Goal: Transaction & Acquisition: Purchase product/service

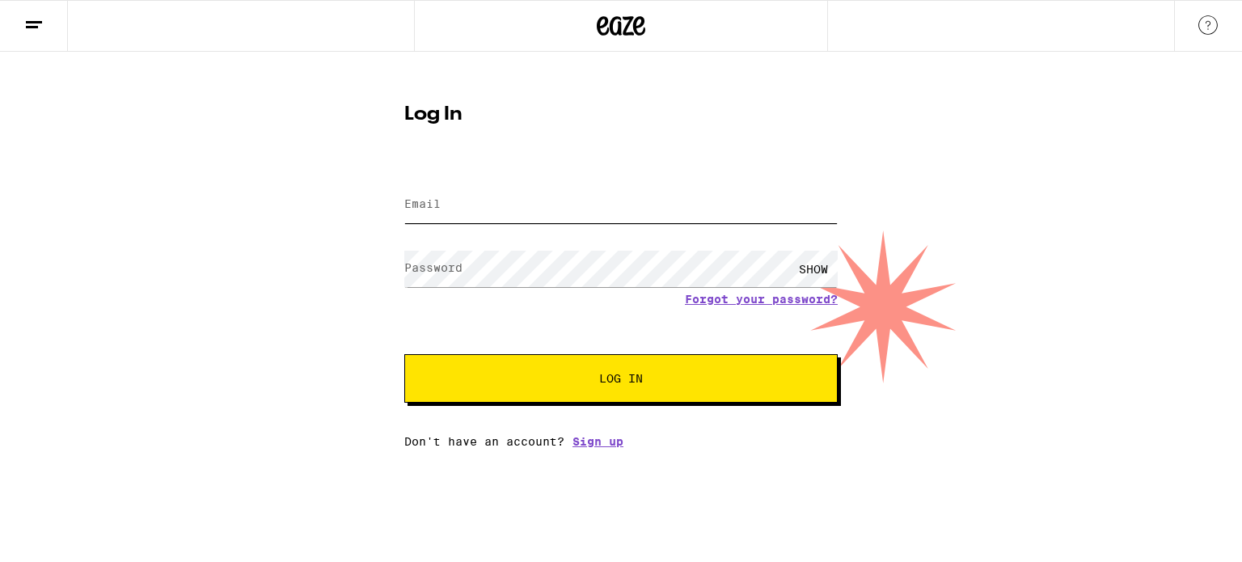
click at [675, 220] on input "Email" at bounding box center [620, 205] width 433 height 36
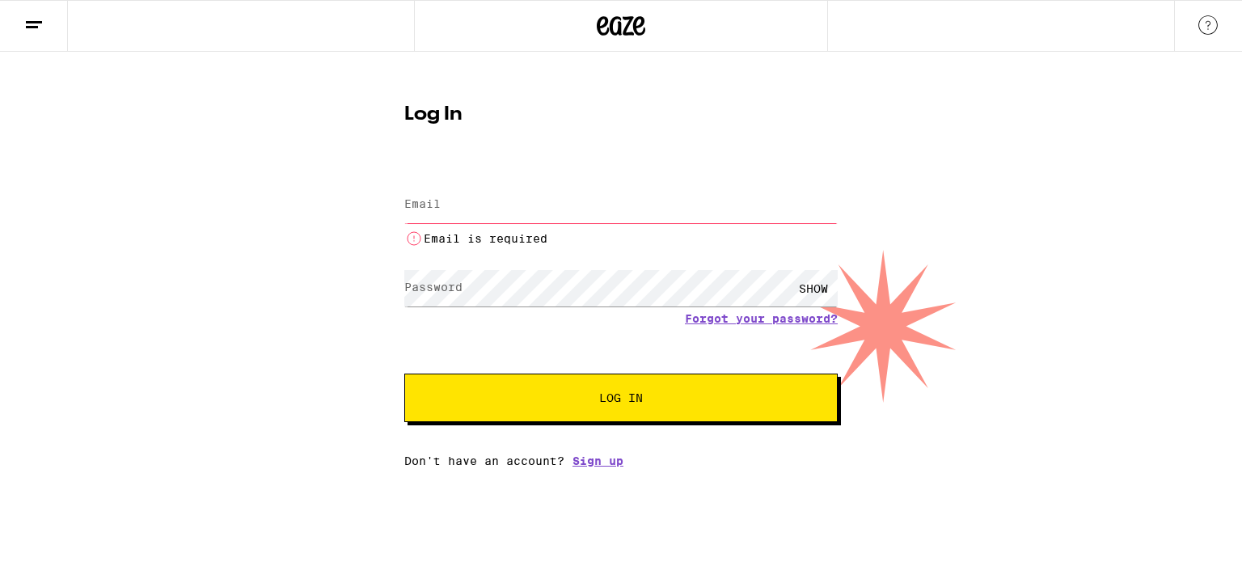
type input "[EMAIL_ADDRESS][DOMAIN_NAME]"
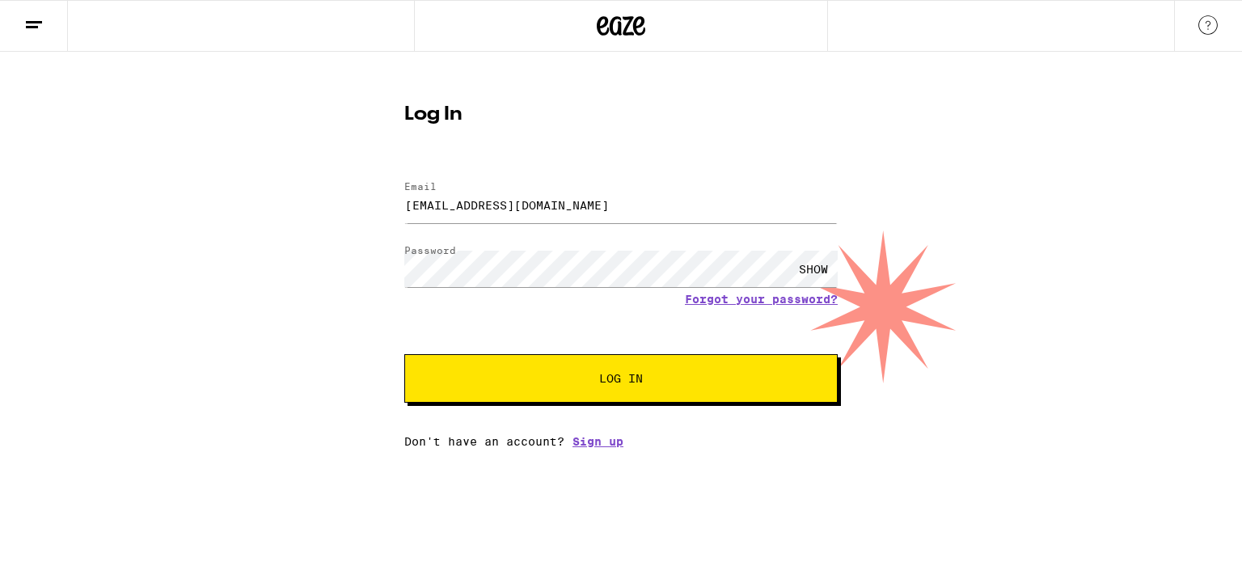
click at [522, 399] on button "Log In" at bounding box center [620, 378] width 433 height 49
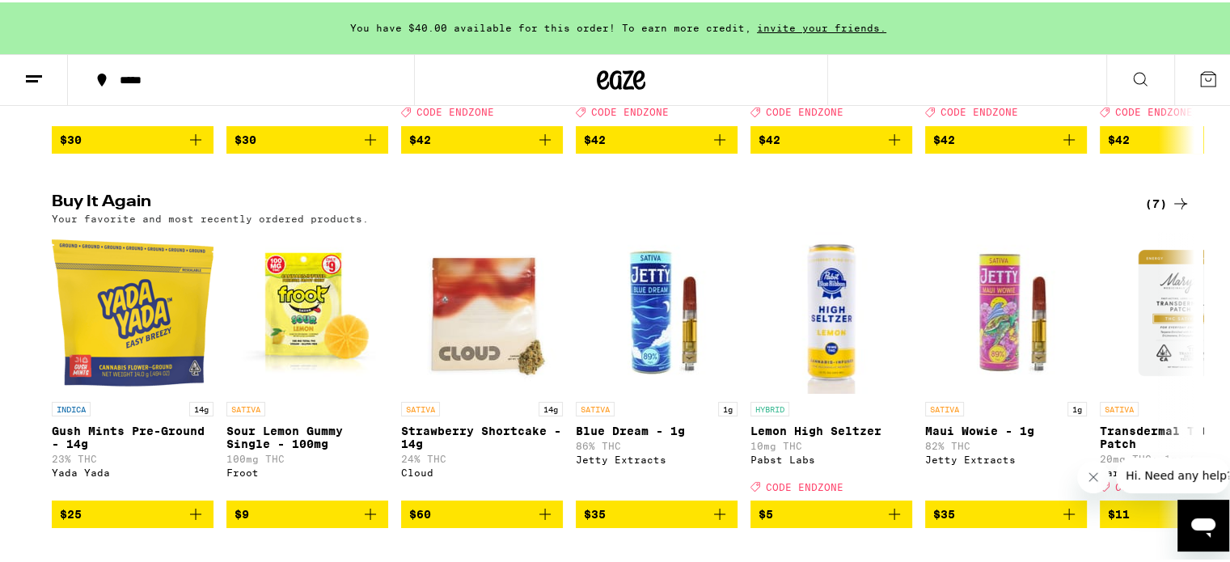
scroll to position [873, 0]
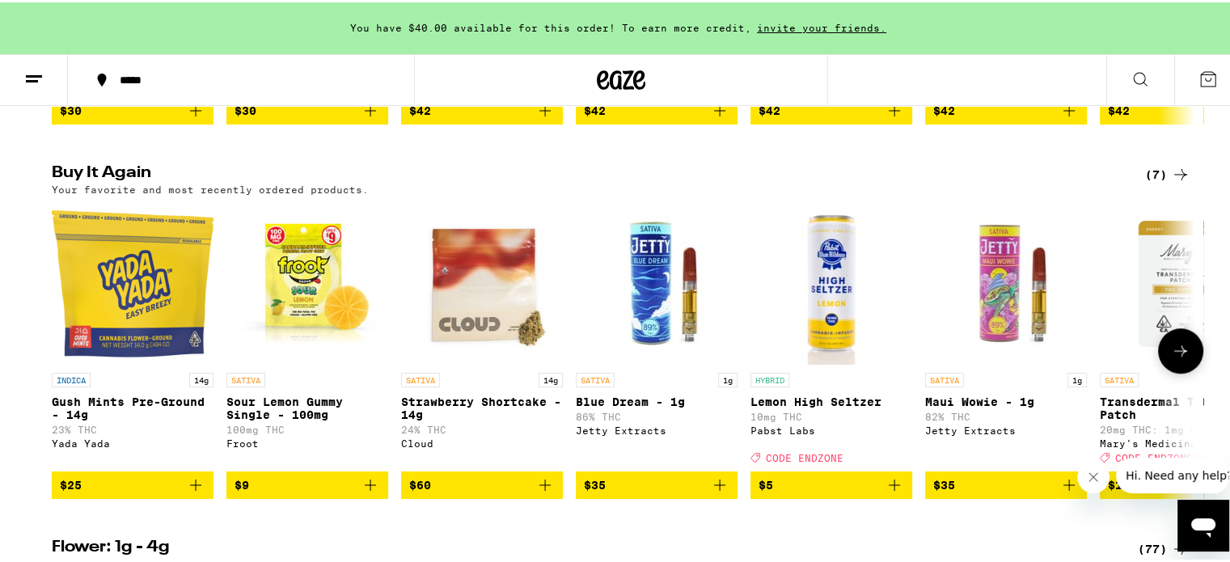
click at [602, 492] on span "$35" at bounding box center [657, 482] width 146 height 19
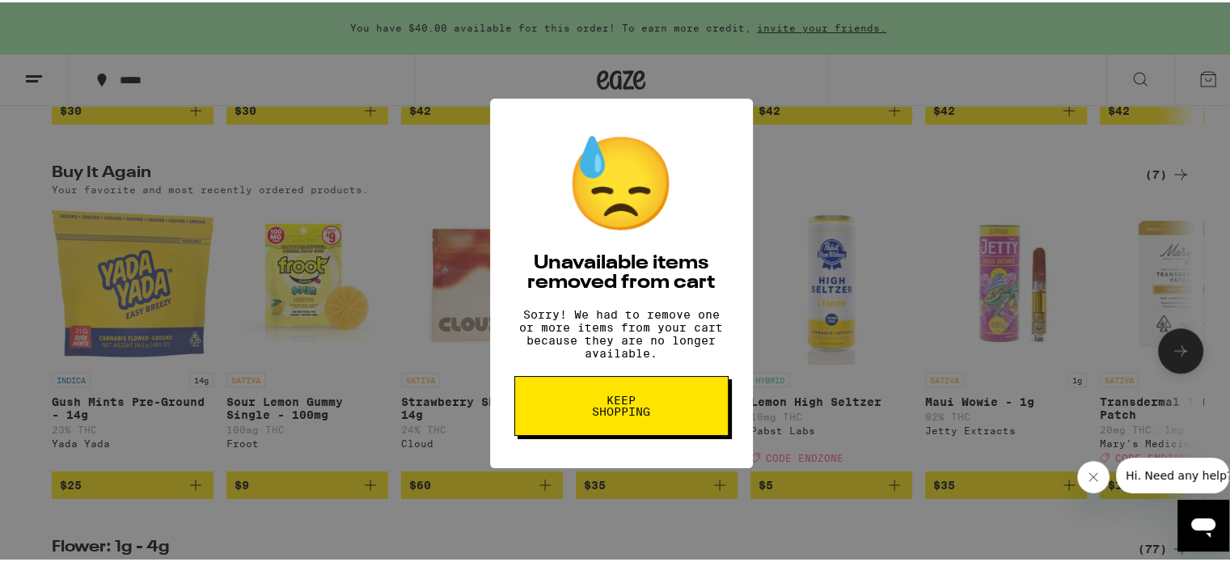
click at [591, 415] on span "Keep Shopping" at bounding box center [621, 403] width 83 height 23
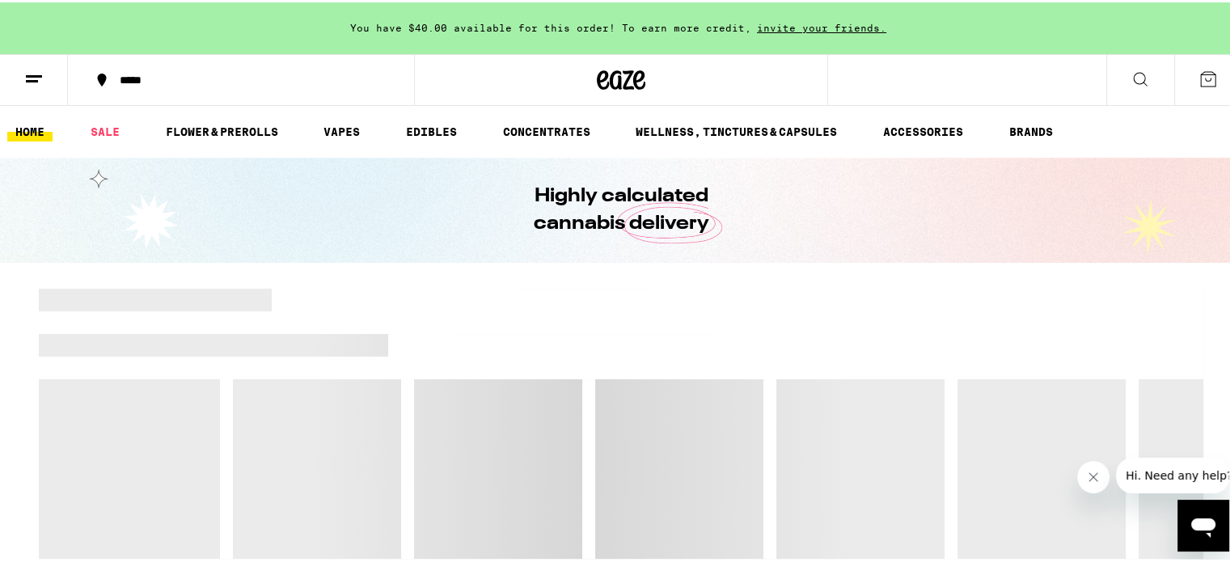
click at [1201, 82] on icon at bounding box center [1208, 77] width 15 height 15
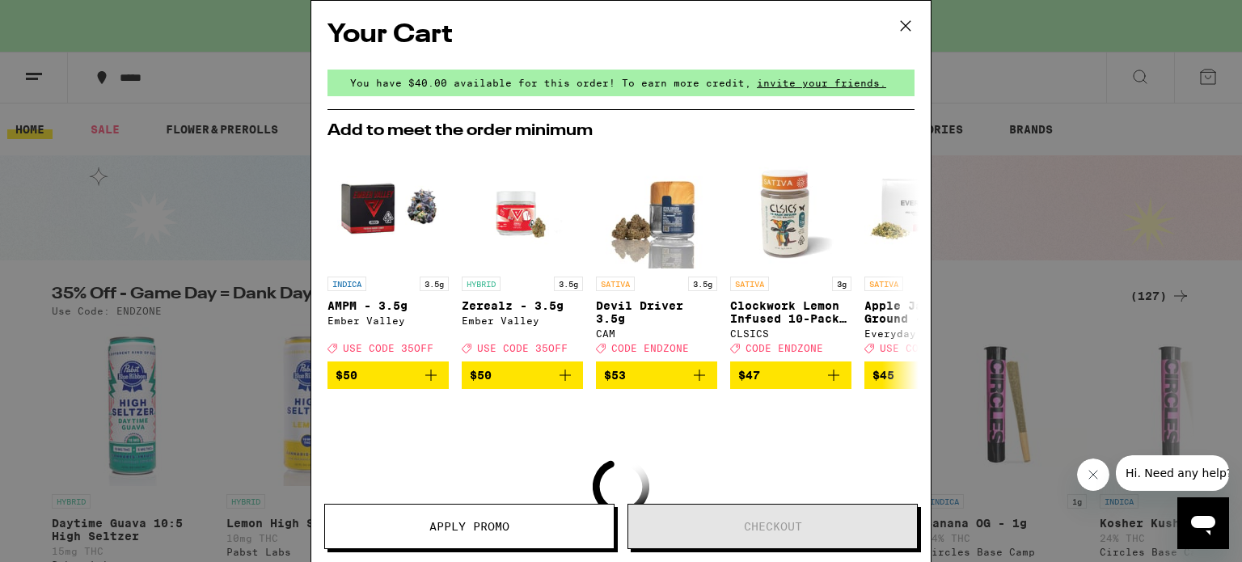
click at [906, 25] on icon at bounding box center [906, 26] width 10 height 10
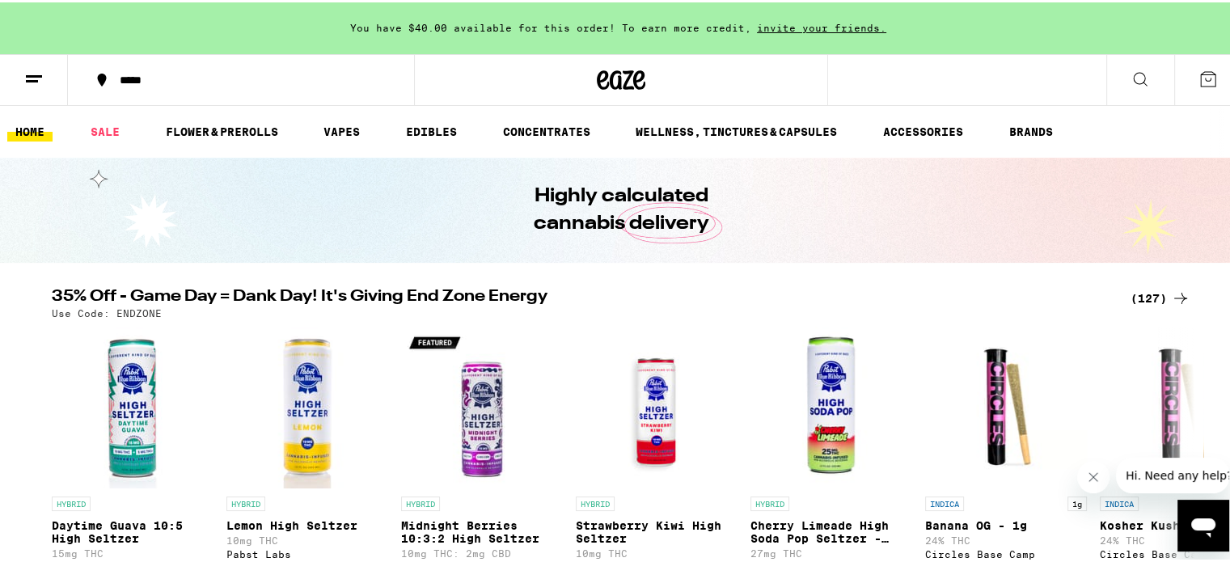
click at [1198, 70] on icon at bounding box center [1207, 76] width 19 height 19
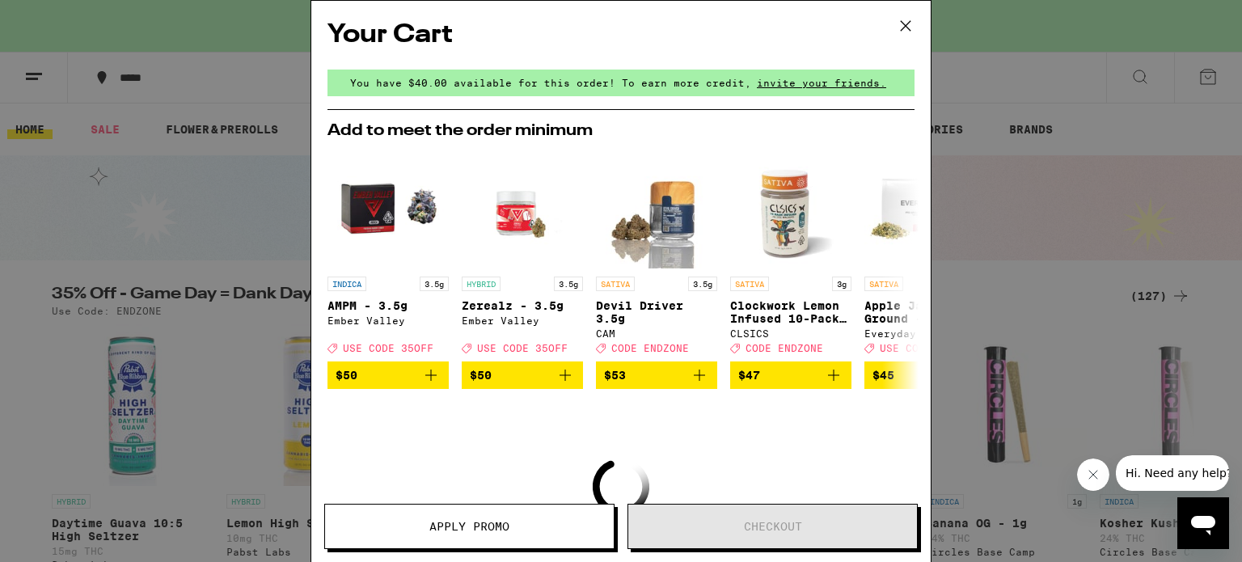
click at [908, 17] on icon at bounding box center [905, 26] width 24 height 24
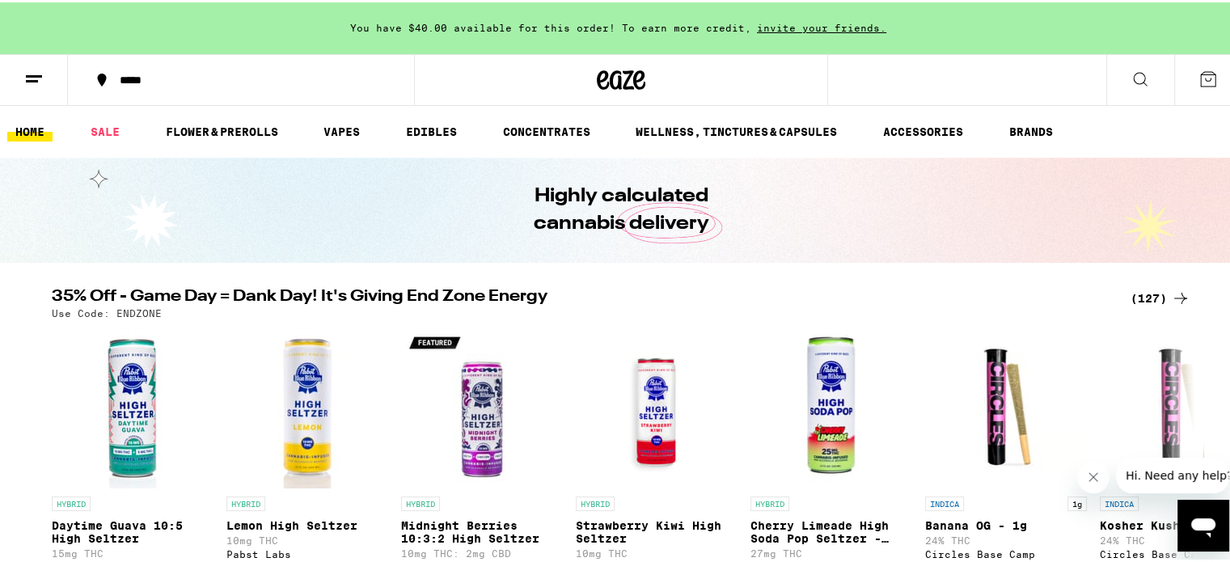
click at [1134, 79] on icon at bounding box center [1140, 76] width 13 height 13
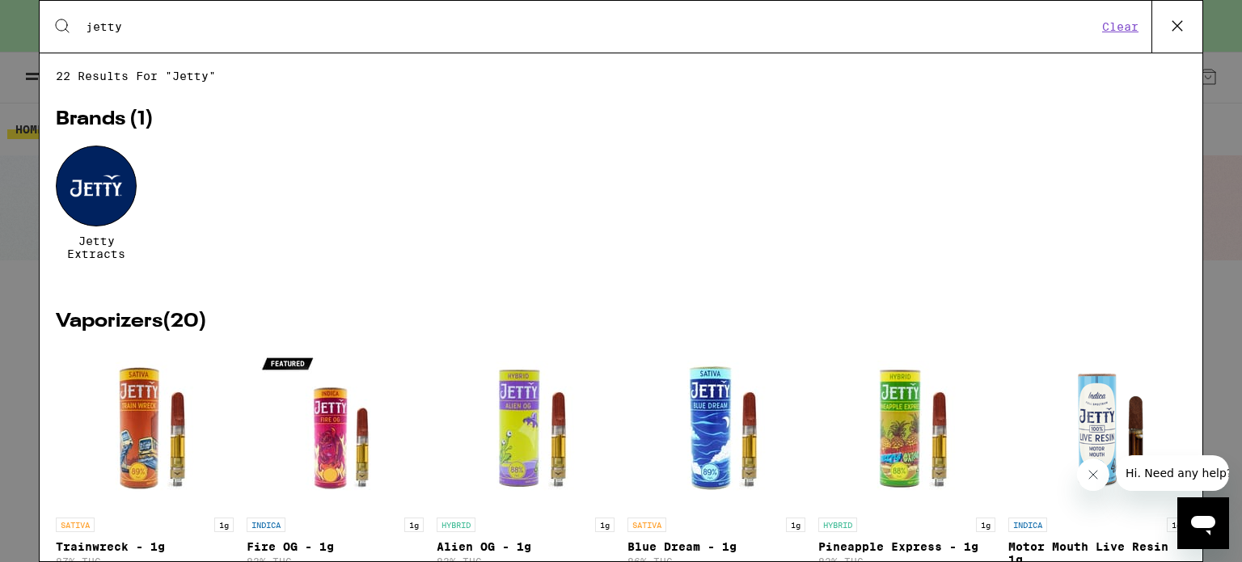
type input "jetty"
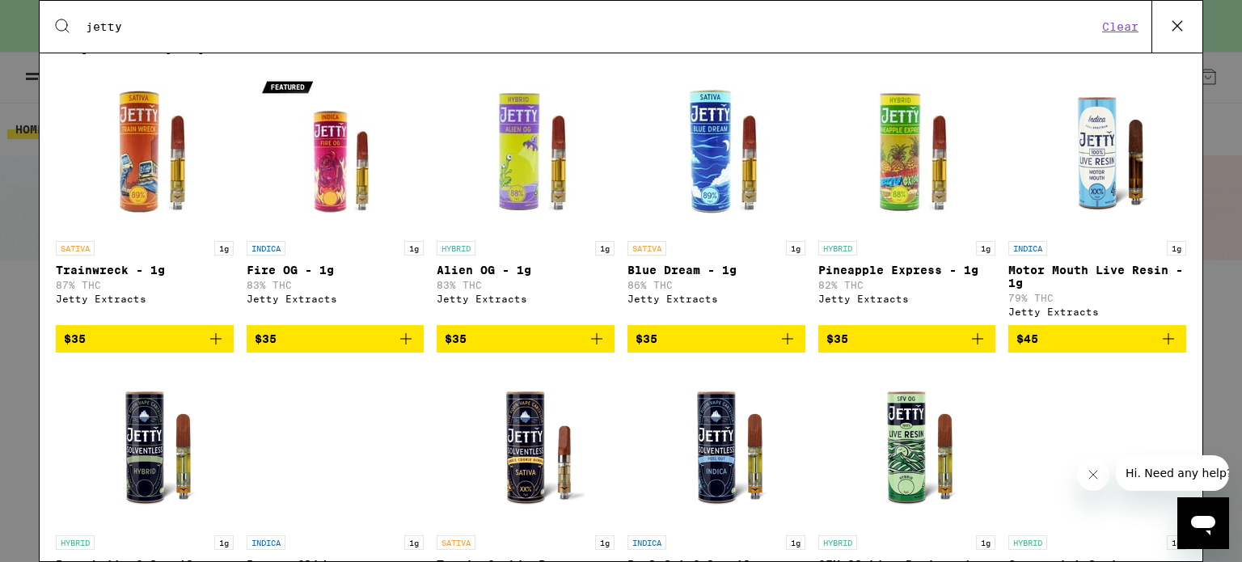
scroll to position [220, 0]
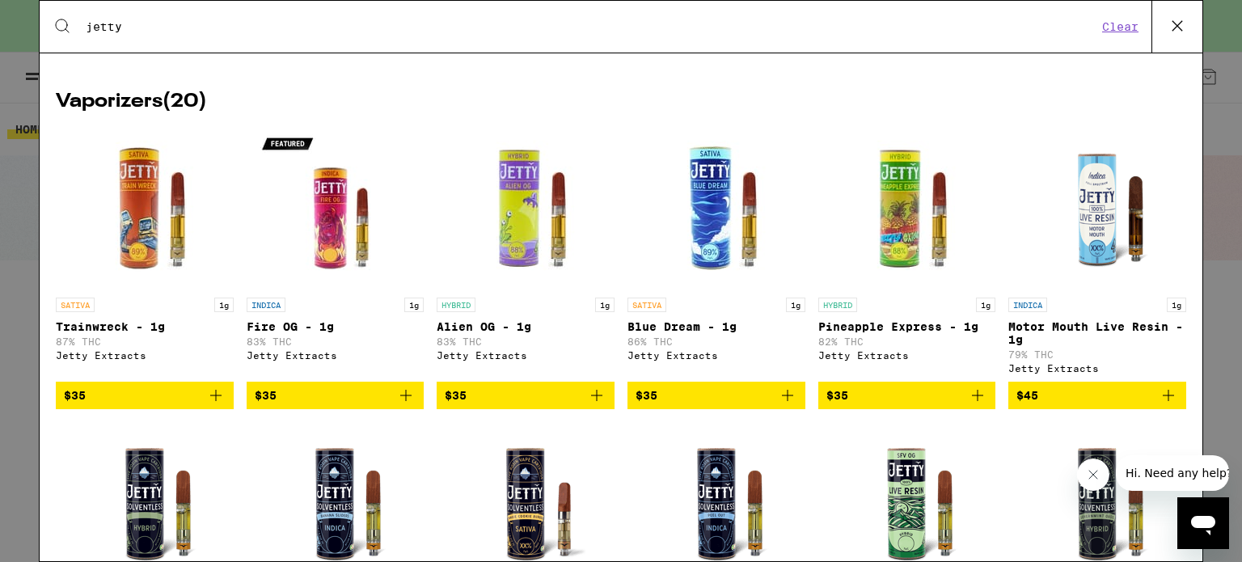
click at [679, 396] on button "$35" at bounding box center [716, 395] width 178 height 27
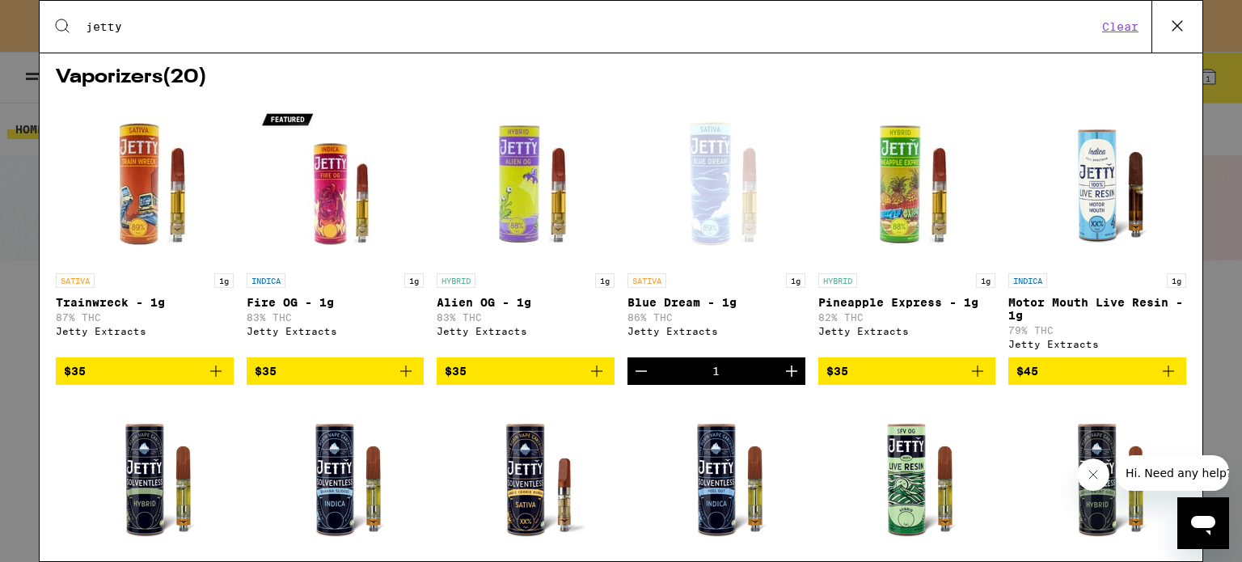
scroll to position [241, 0]
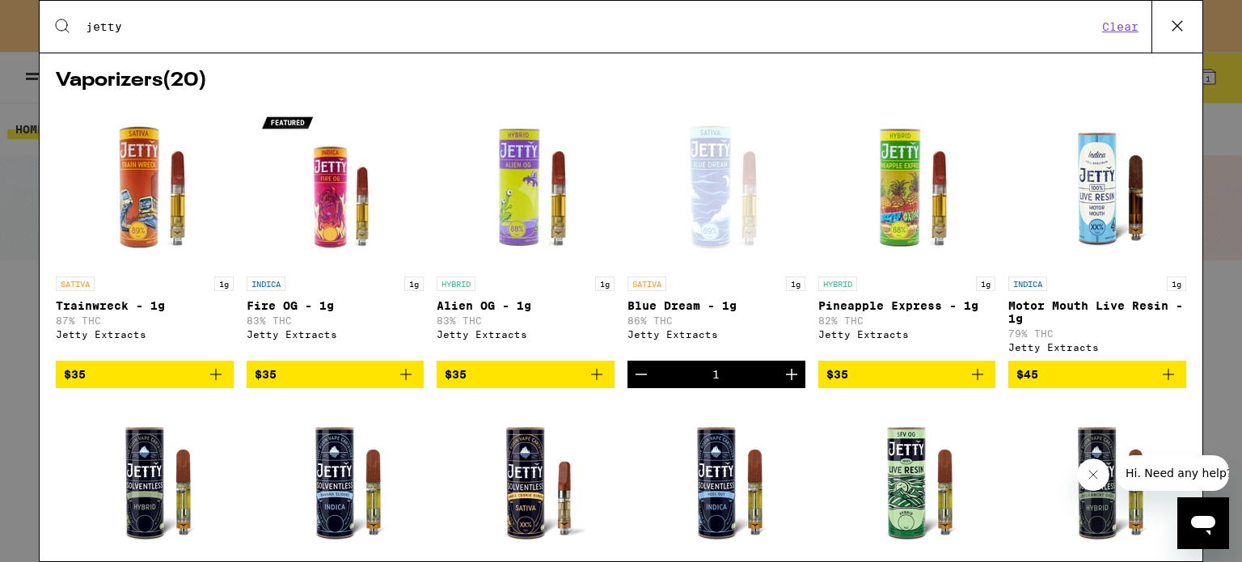
click at [782, 384] on icon "Increment" at bounding box center [791, 374] width 19 height 19
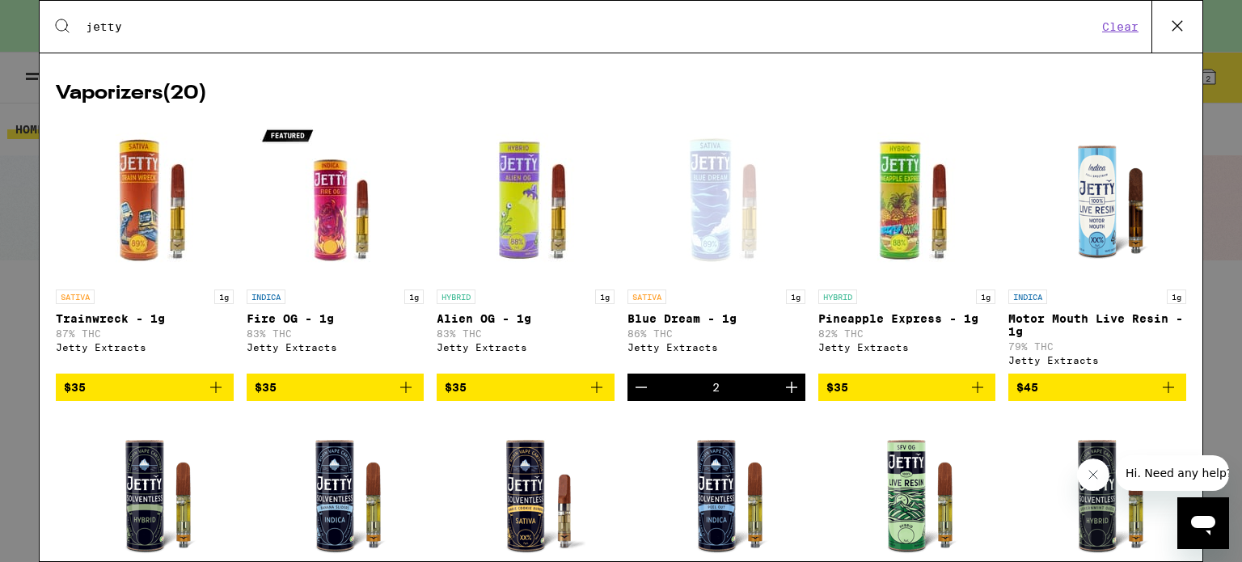
scroll to position [0, 0]
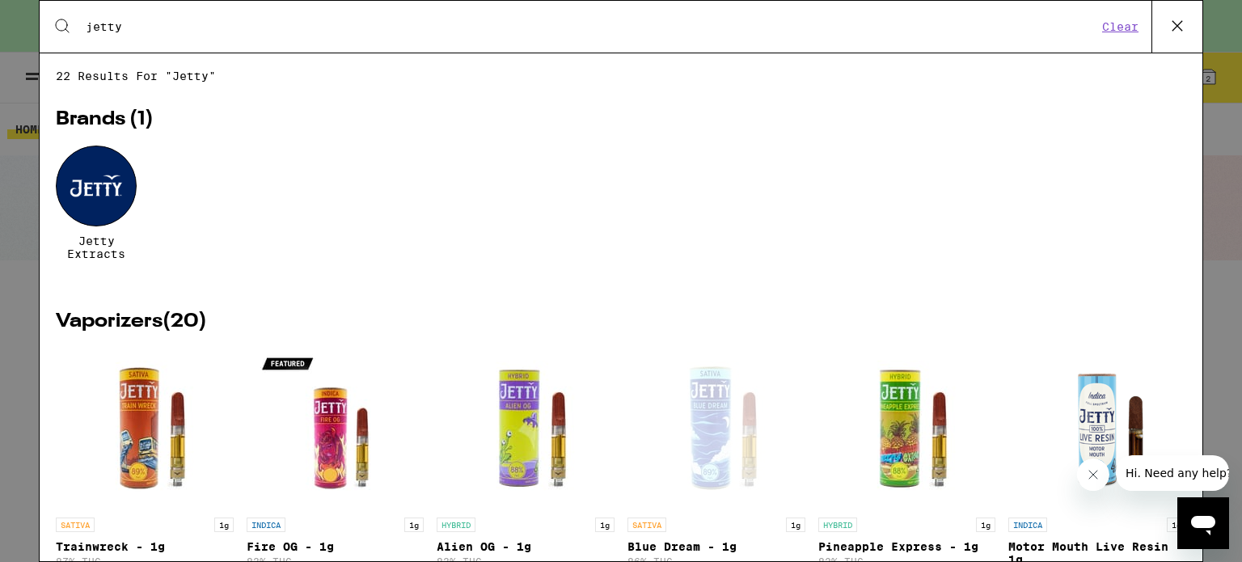
click at [1103, 29] on button "Clear" at bounding box center [1120, 26] width 46 height 15
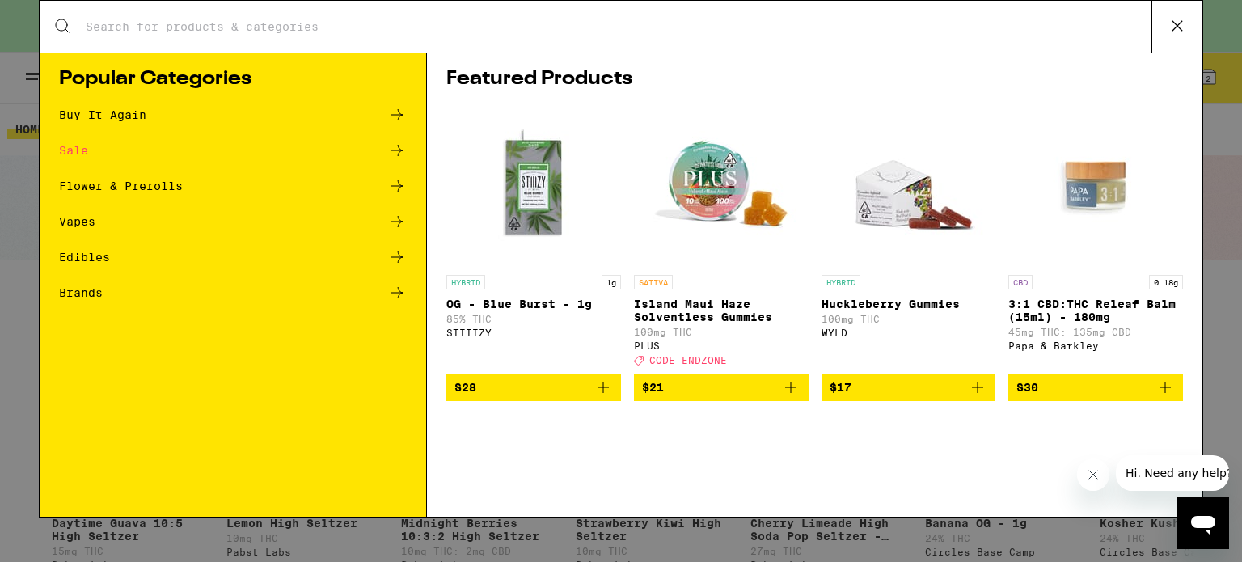
click at [1170, 28] on icon at bounding box center [1177, 26] width 24 height 24
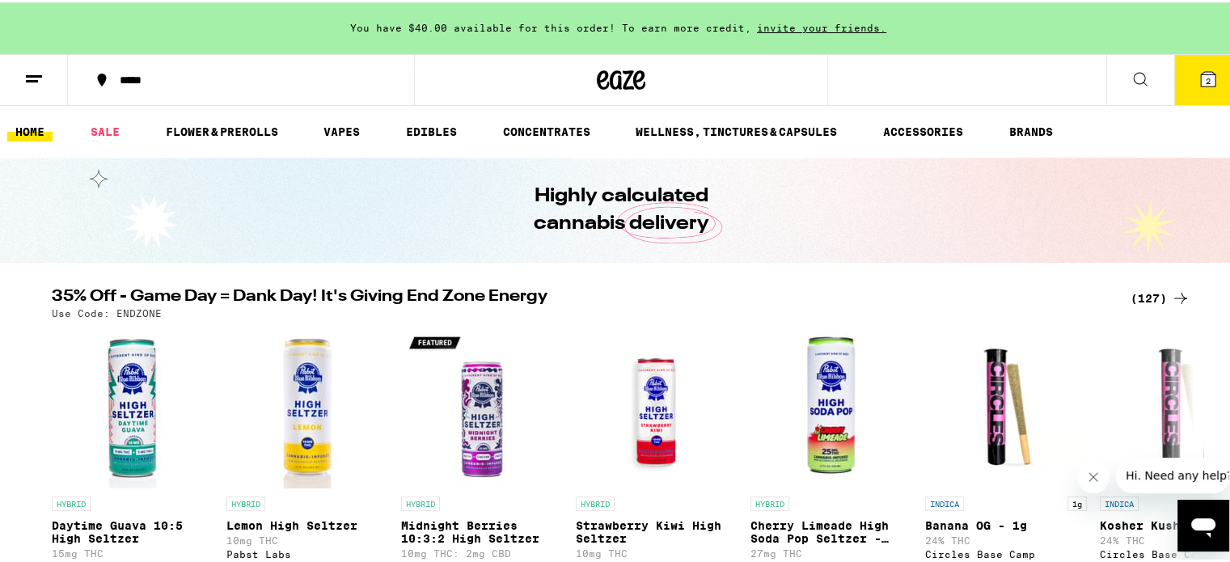
click at [1201, 70] on icon at bounding box center [1208, 77] width 15 height 15
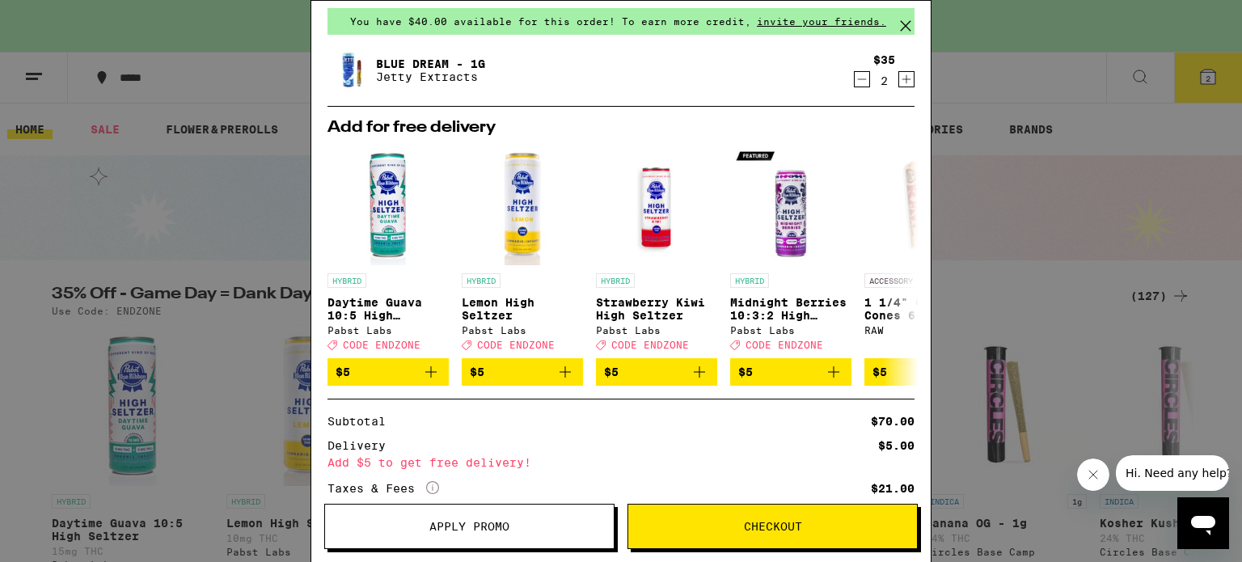
scroll to position [60, 0]
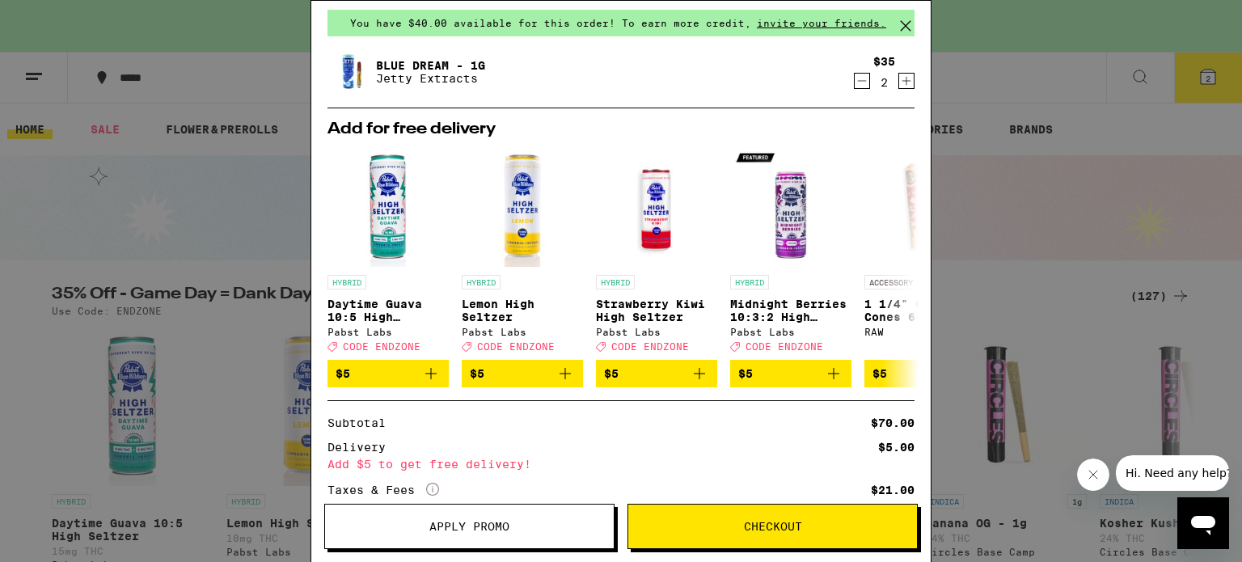
click at [906, 31] on icon at bounding box center [905, 26] width 24 height 24
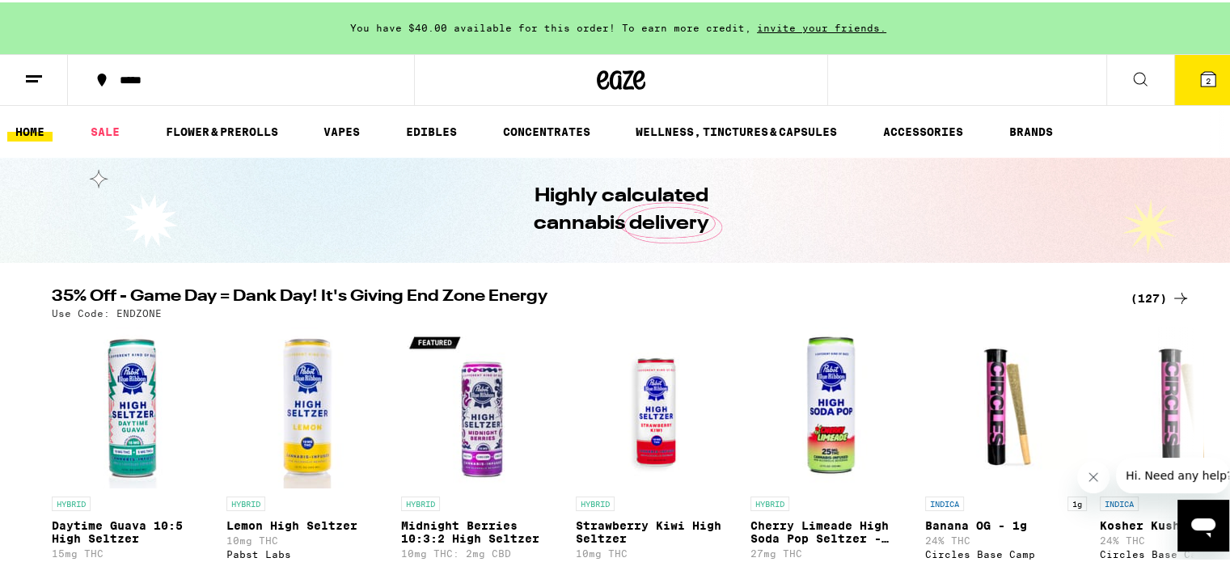
click at [1134, 70] on icon at bounding box center [1140, 76] width 13 height 13
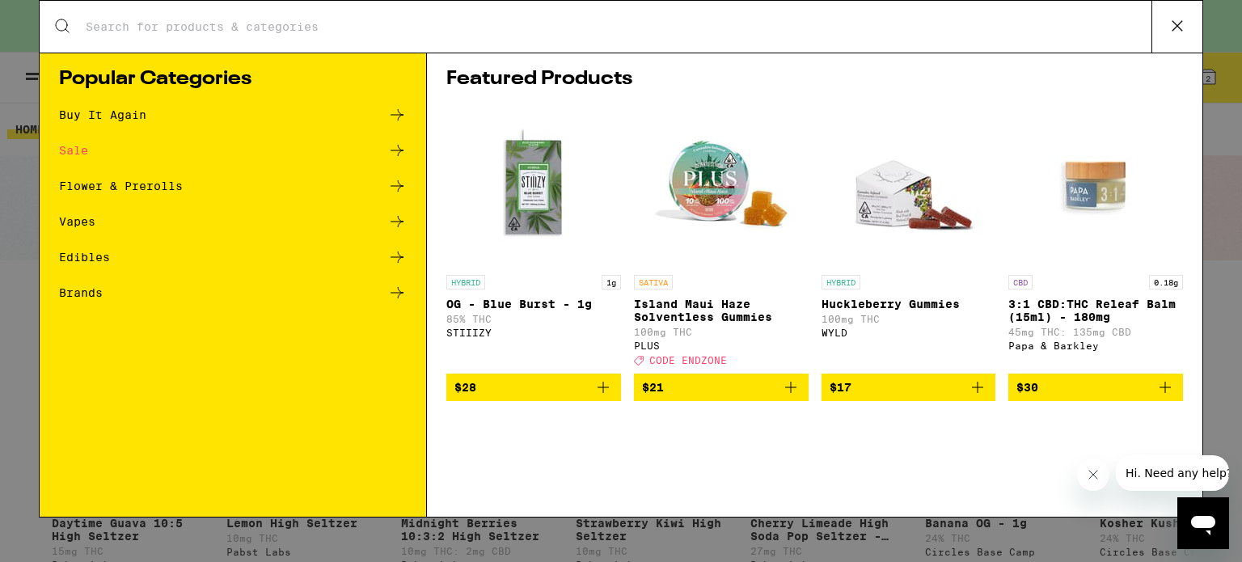
click at [1174, 23] on icon at bounding box center [1177, 26] width 24 height 24
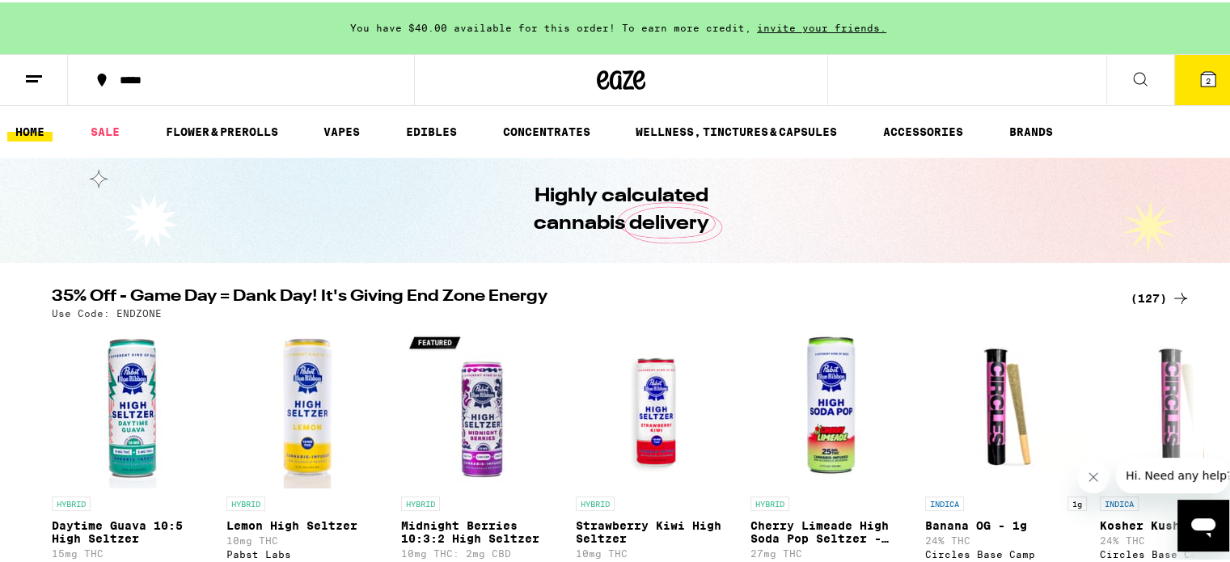
click at [1134, 74] on icon at bounding box center [1140, 76] width 13 height 13
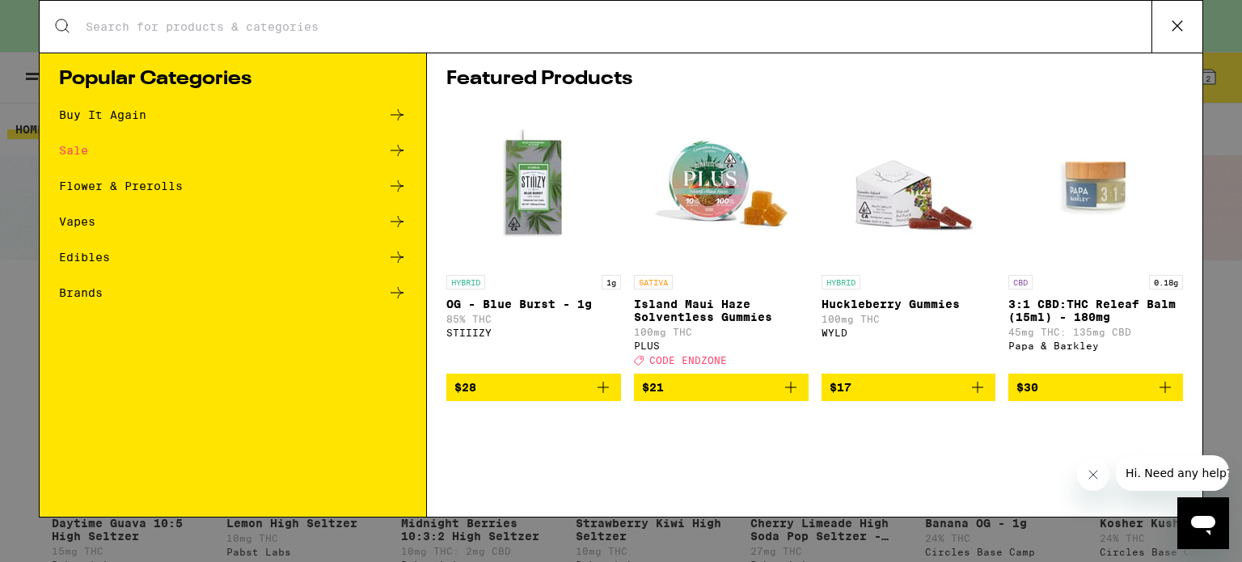
click at [939, 72] on h1 "Featured Products" at bounding box center [814, 79] width 737 height 19
click at [729, 47] on div "Search for Products" at bounding box center [621, 27] width 1163 height 52
click at [712, 34] on input "Search for Products" at bounding box center [618, 26] width 1067 height 15
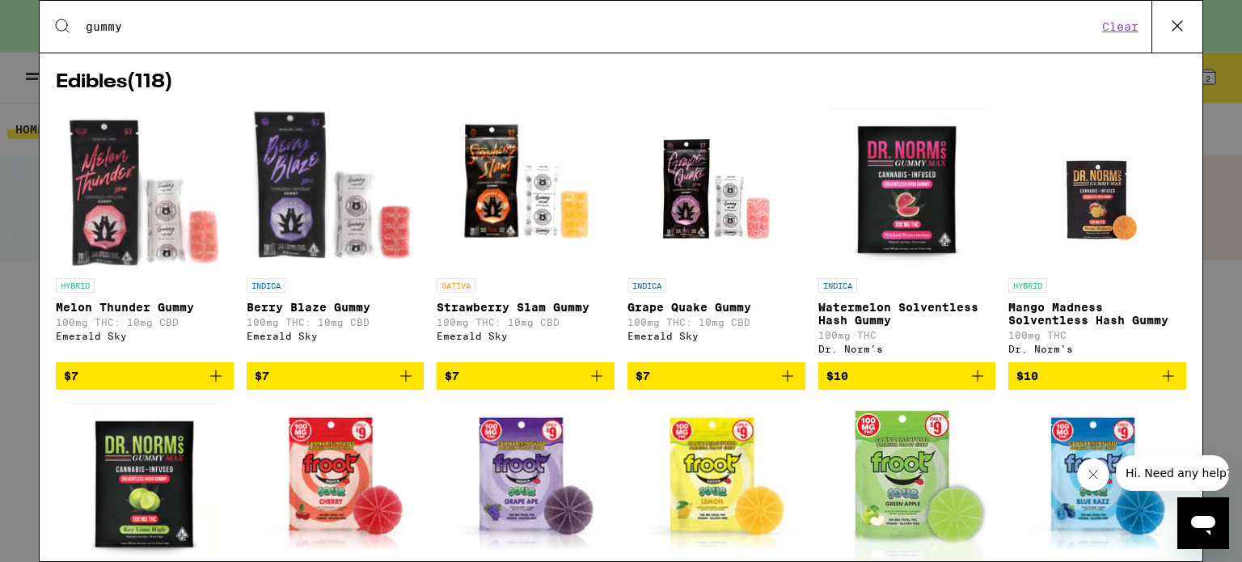
scroll to position [228, 0]
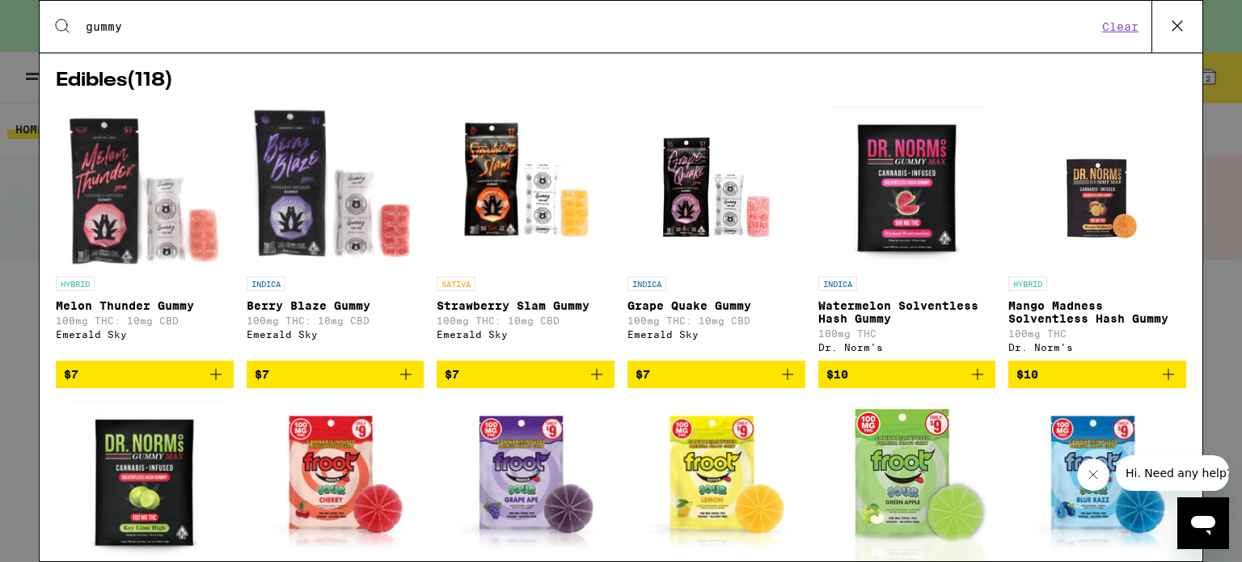
type input "gummy"
click at [591, 376] on icon "Add to bag" at bounding box center [596, 374] width 19 height 19
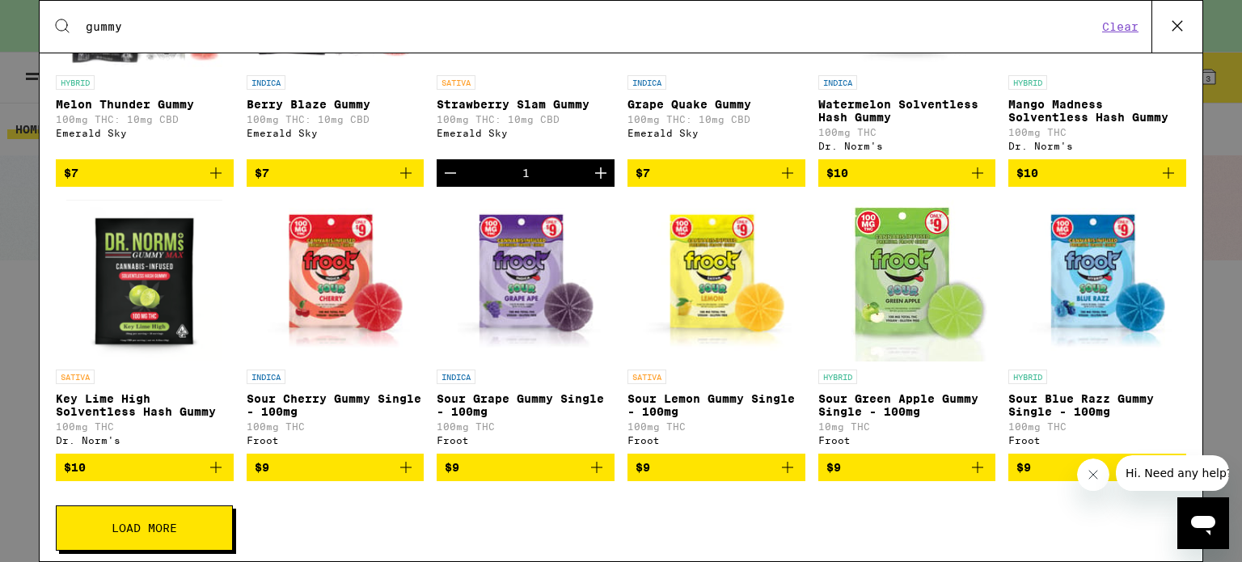
scroll to position [430, 0]
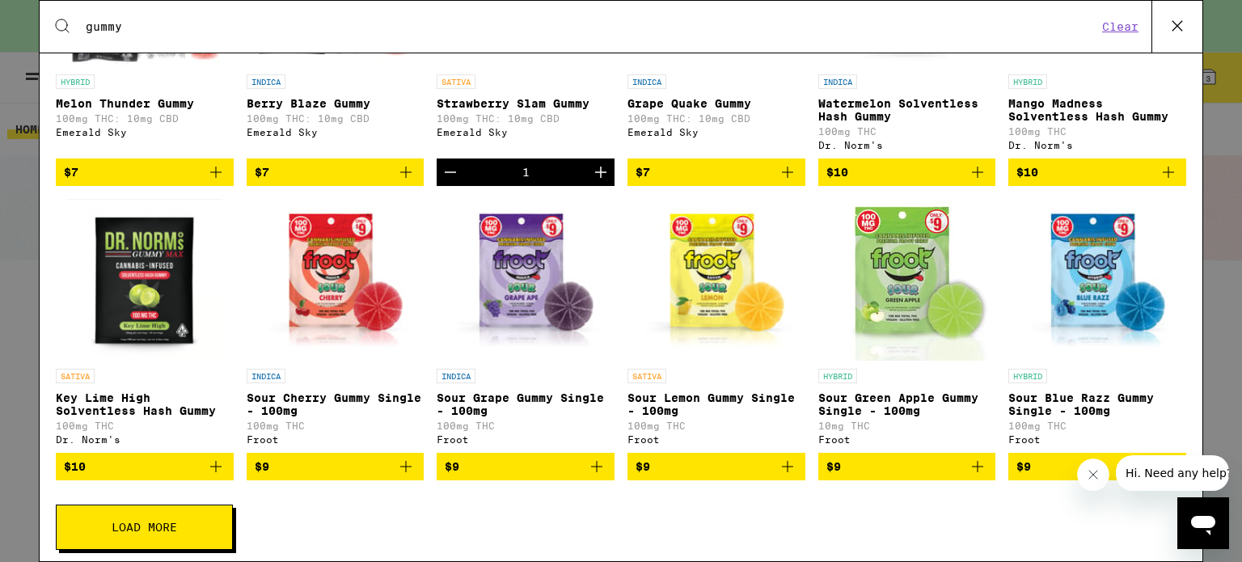
click at [783, 476] on icon "Add to bag" at bounding box center [787, 466] width 19 height 19
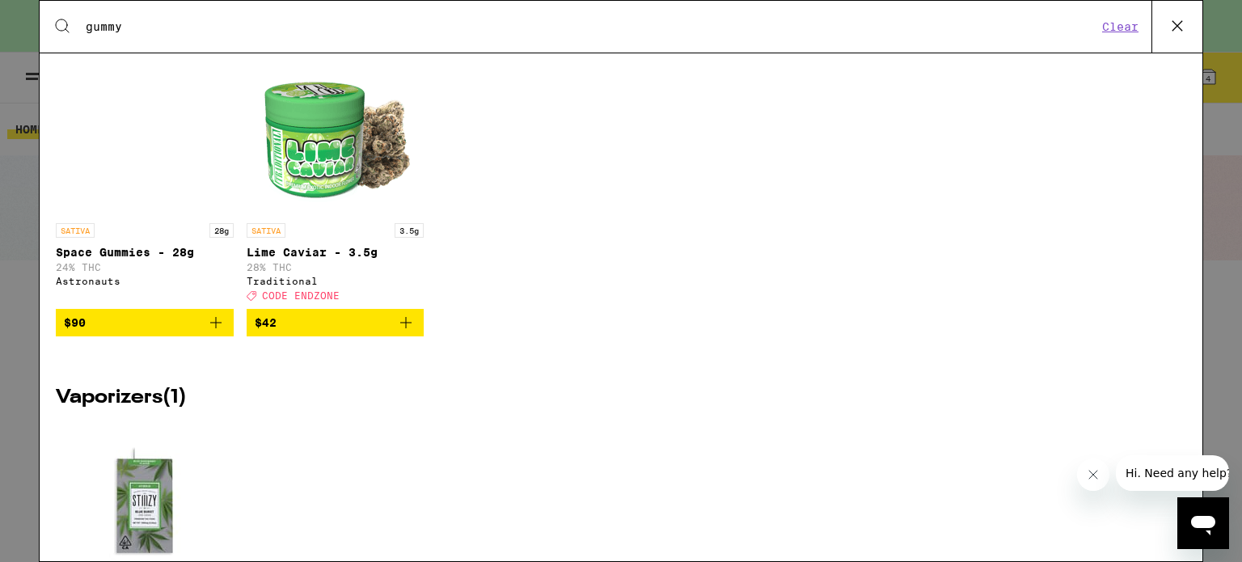
scroll to position [1202, 0]
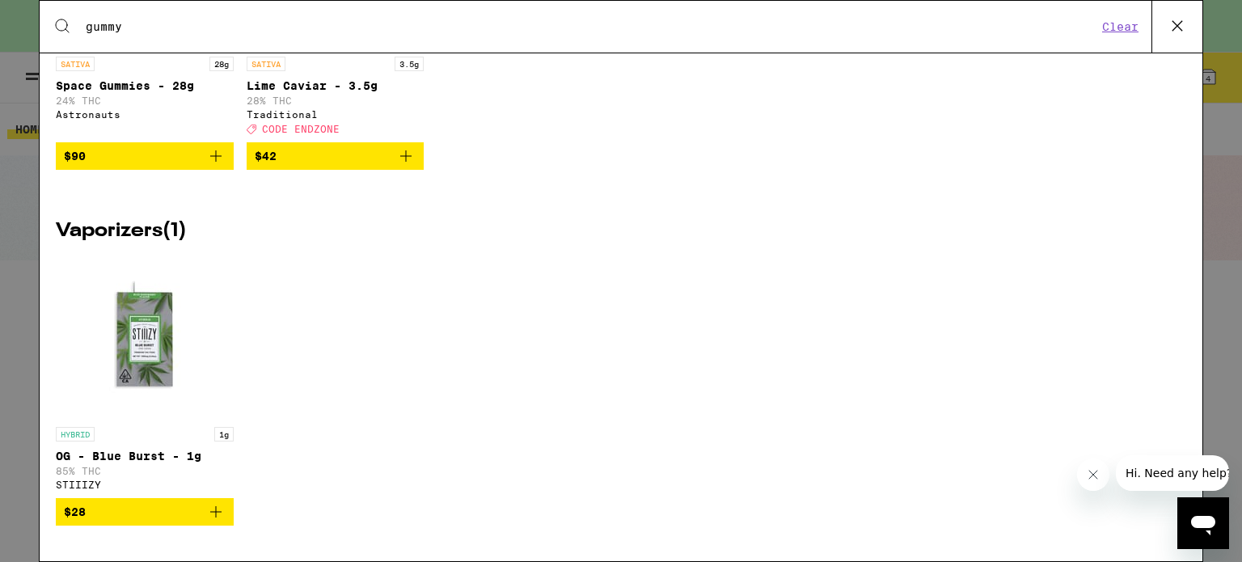
click at [1176, 22] on icon at bounding box center [1177, 26] width 24 height 24
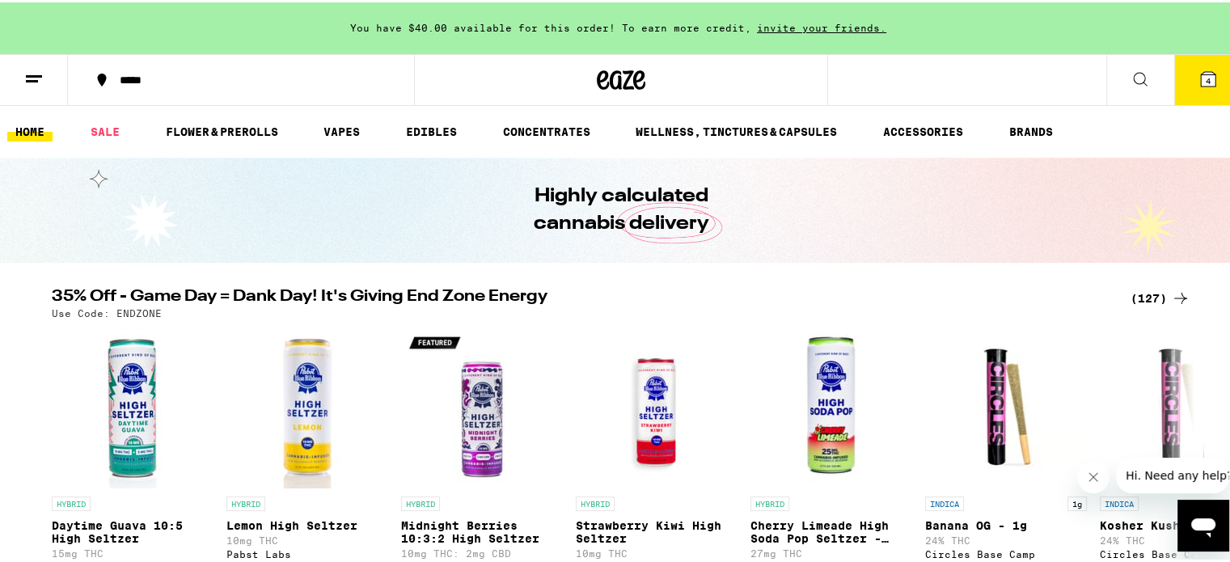
click at [1201, 80] on icon at bounding box center [1208, 77] width 15 height 15
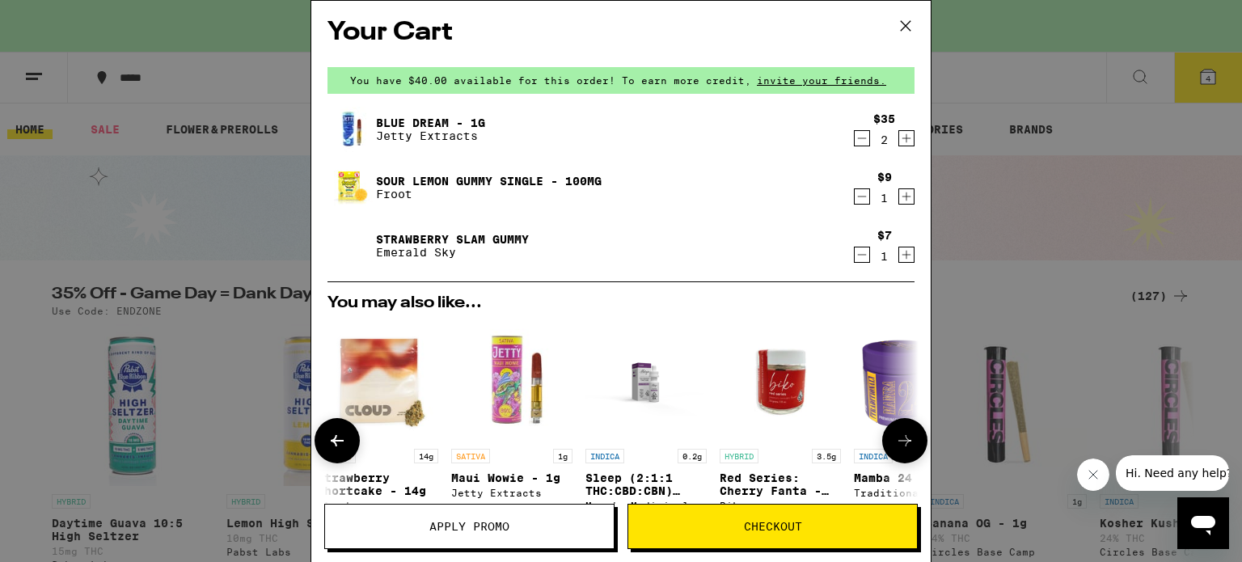
scroll to position [3, 0]
click at [786, 74] on span "invite your friends." at bounding box center [821, 79] width 141 height 11
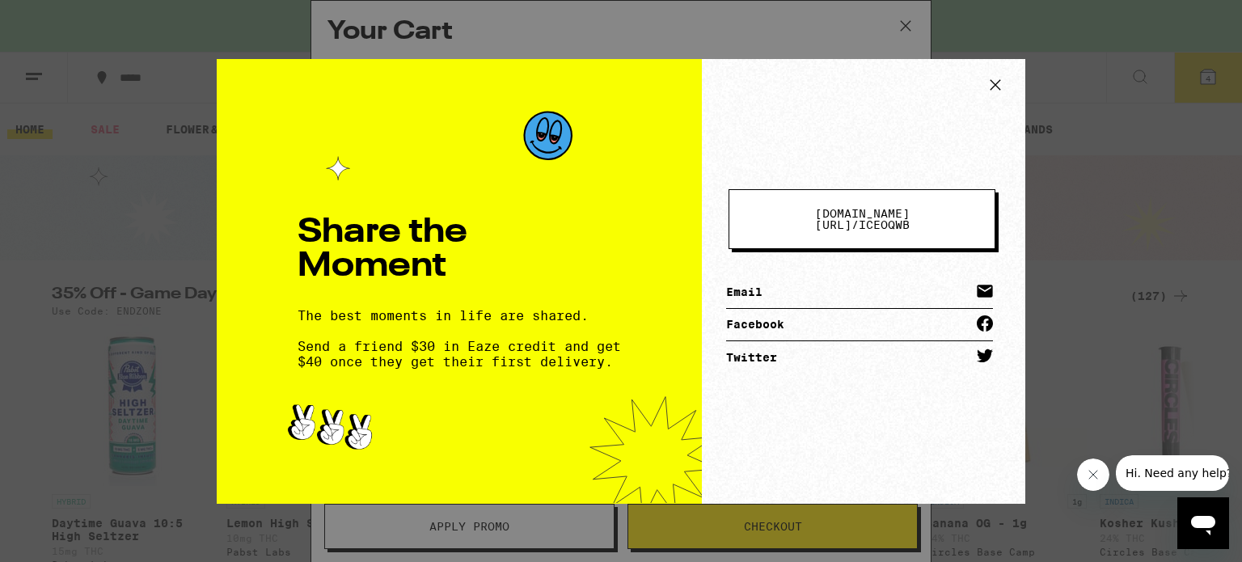
click at [877, 218] on span "[DOMAIN_NAME][URL] /" at bounding box center [862, 219] width 95 height 24
click at [993, 83] on icon at bounding box center [995, 85] width 24 height 24
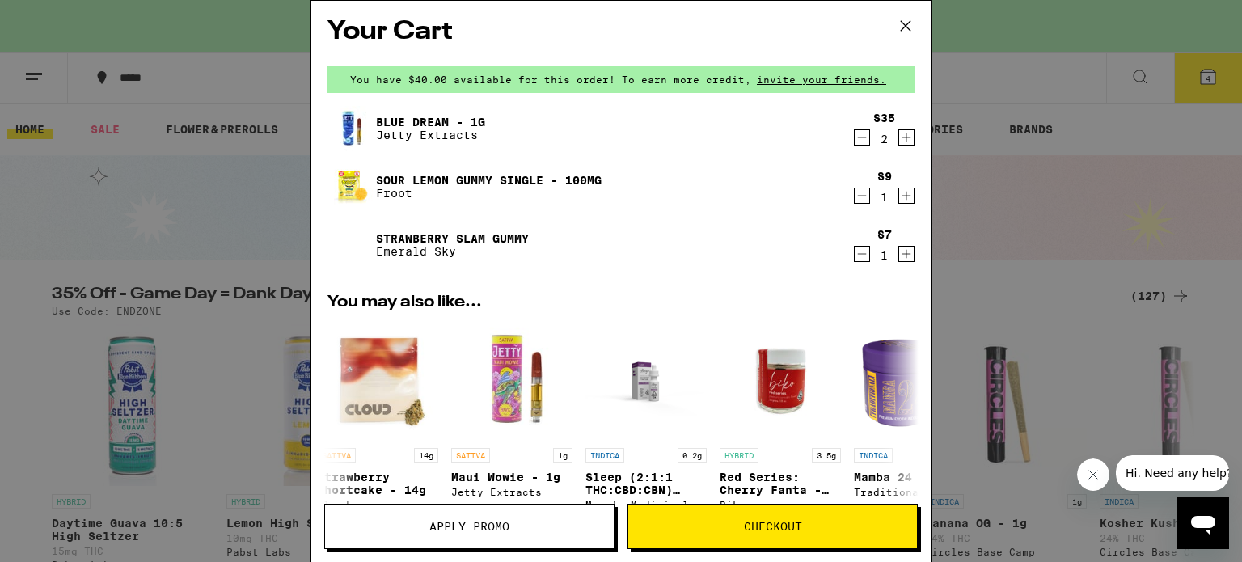
click at [899, 136] on icon "Increment" at bounding box center [906, 137] width 15 height 19
click at [858, 196] on icon "Decrement" at bounding box center [862, 196] width 9 height 0
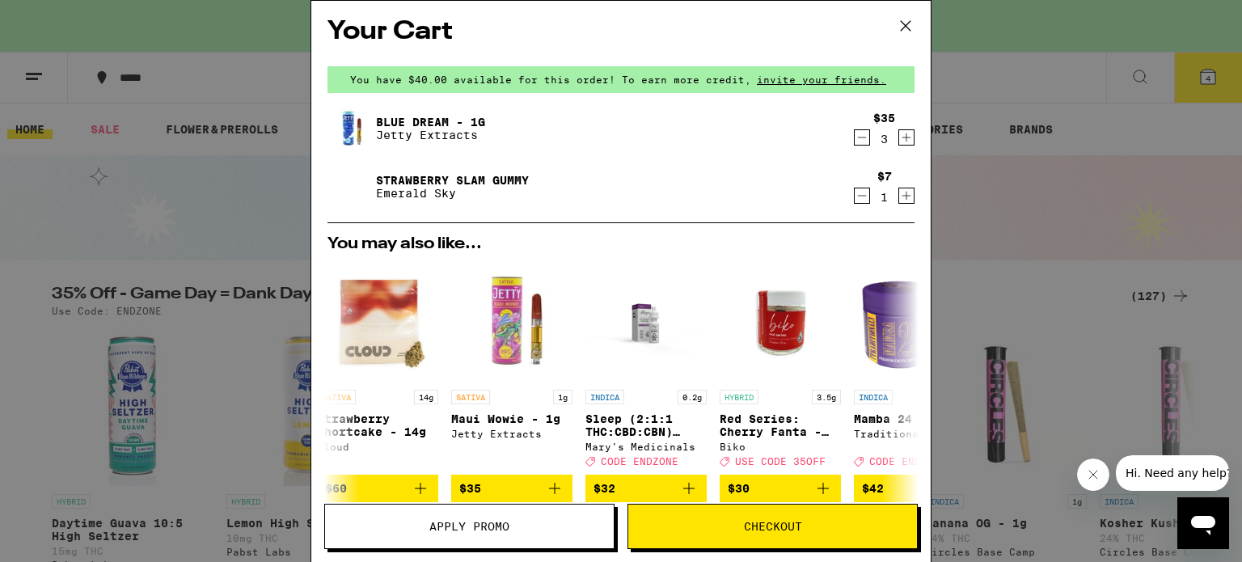
click at [855, 142] on icon "Decrement" at bounding box center [862, 137] width 15 height 19
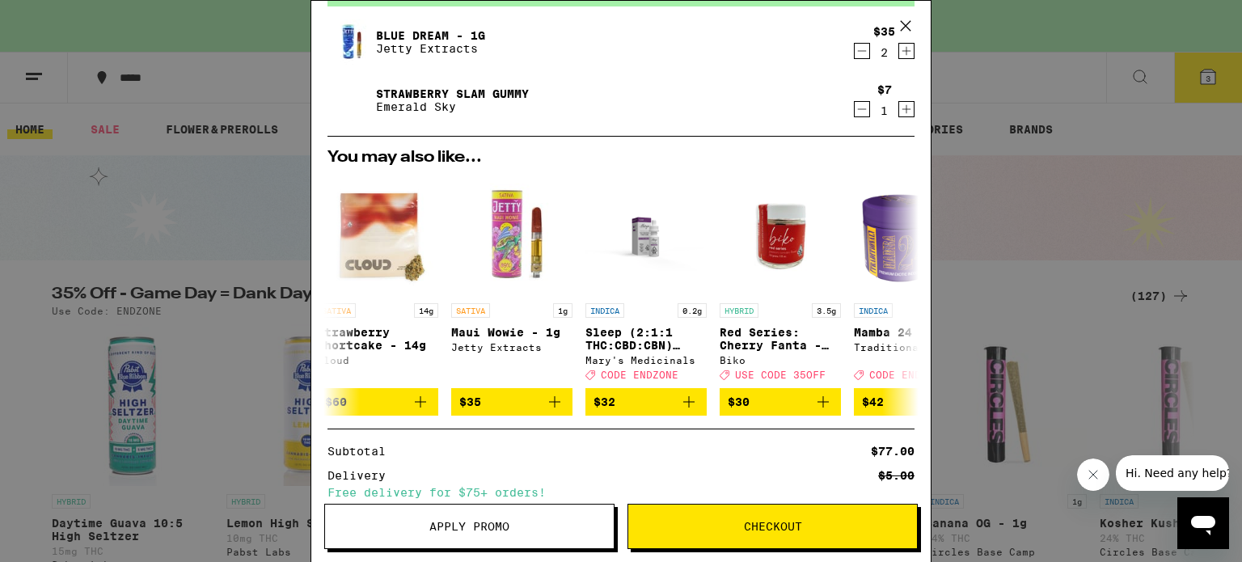
scroll to position [89, 0]
click at [730, 533] on button "Checkout" at bounding box center [772, 526] width 290 height 45
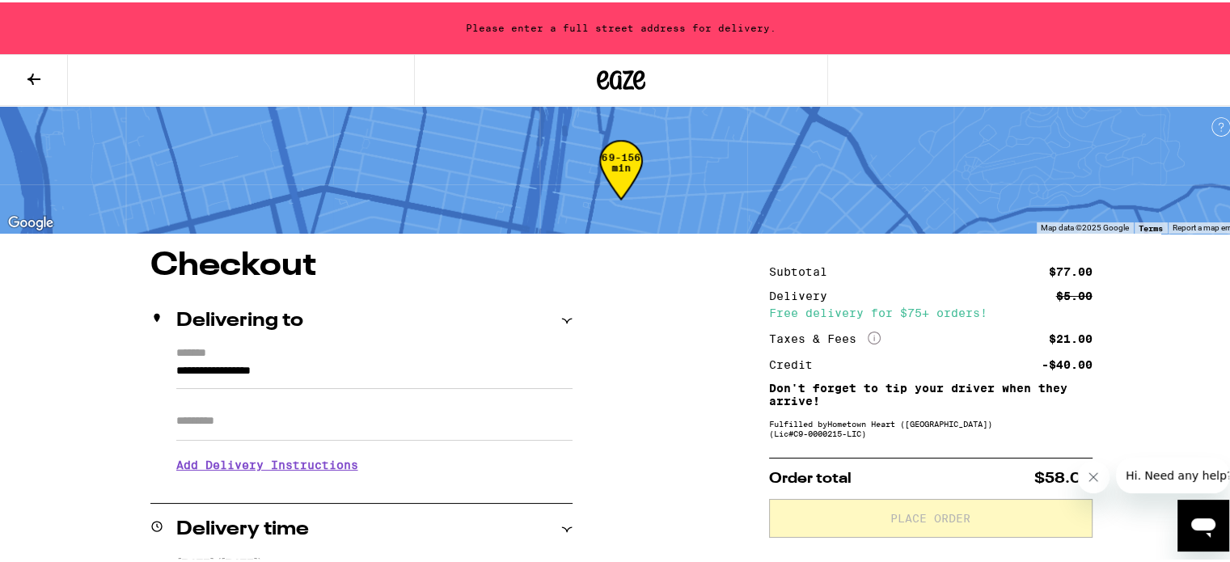
click at [561, 315] on icon at bounding box center [566, 318] width 11 height 11
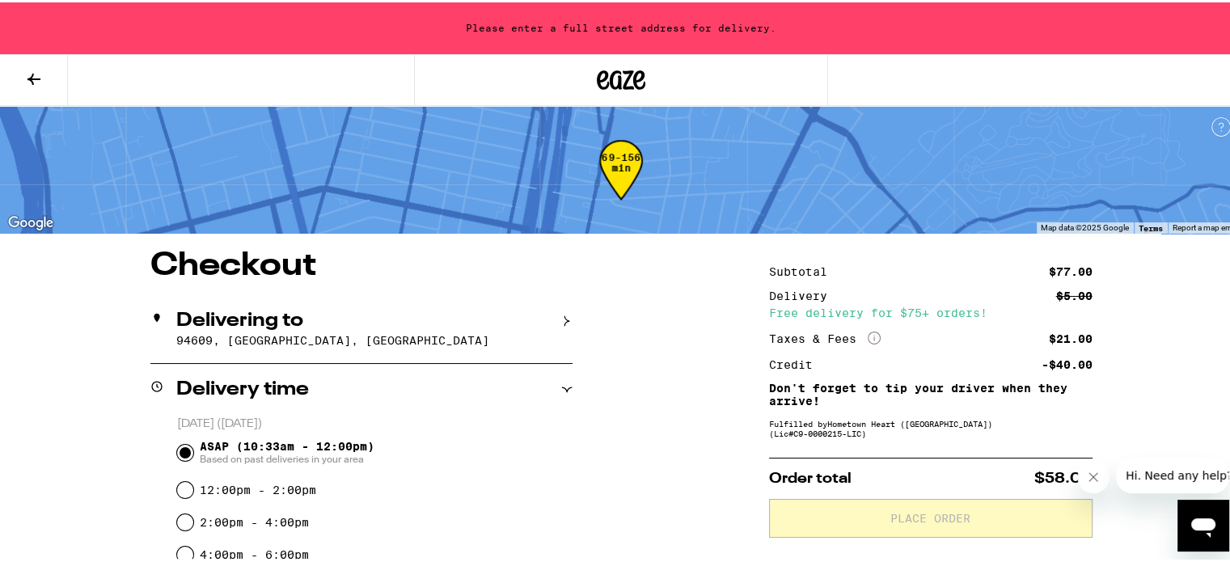
click at [325, 340] on p "94609, [GEOGRAPHIC_DATA], [GEOGRAPHIC_DATA]" at bounding box center [374, 338] width 396 height 13
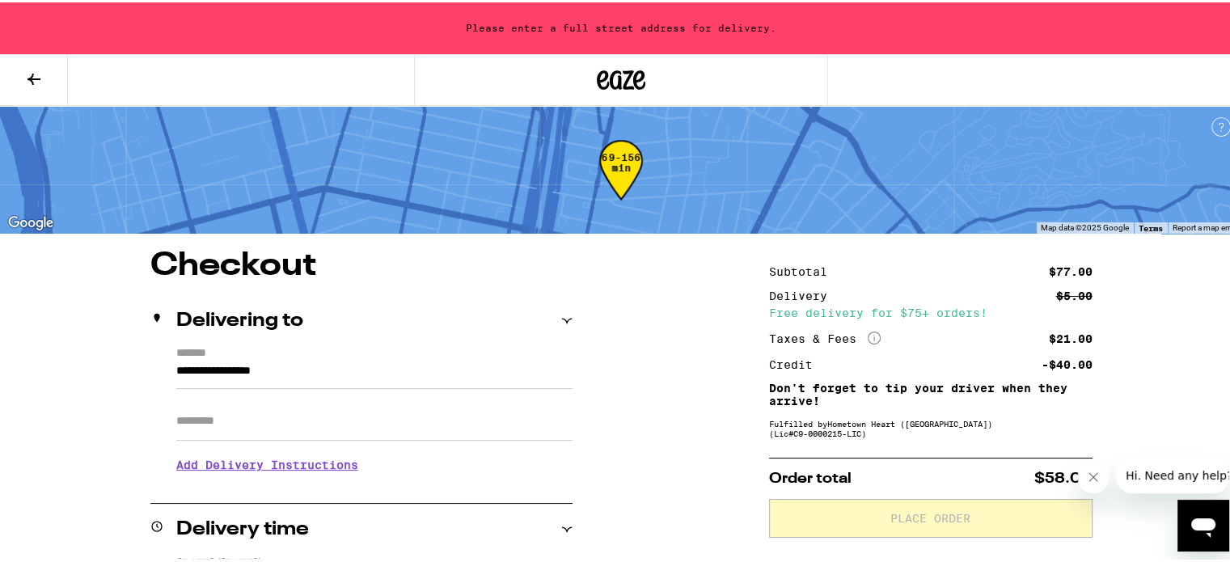
click at [256, 371] on input "**********" at bounding box center [374, 372] width 396 height 27
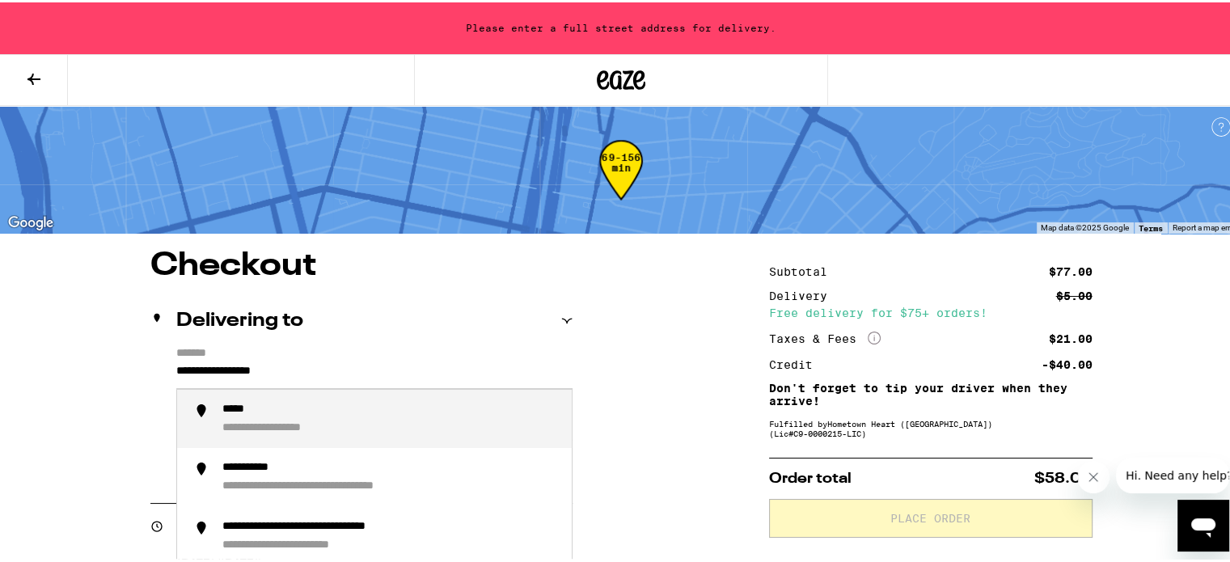
drag, startPoint x: 307, startPoint y: 371, endPoint x: 310, endPoint y: 399, distance: 27.7
click at [310, 386] on div "**********" at bounding box center [374, 372] width 396 height 27
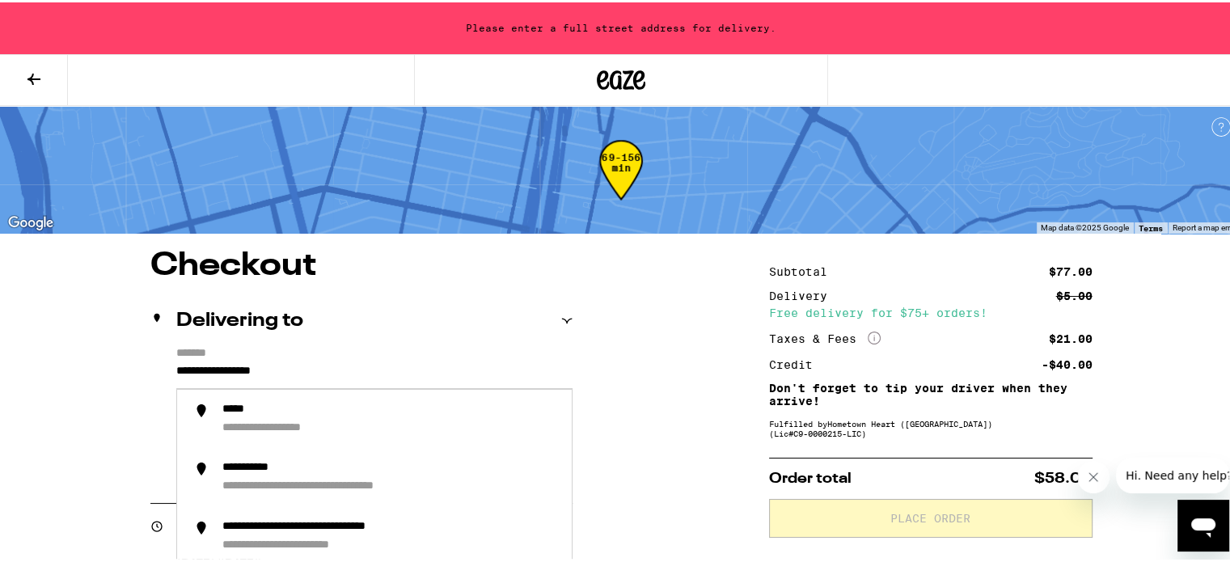
drag, startPoint x: 314, startPoint y: 370, endPoint x: 150, endPoint y: 342, distance: 165.8
click at [150, 342] on div "**********" at bounding box center [361, 397] width 422 height 209
type input "*"
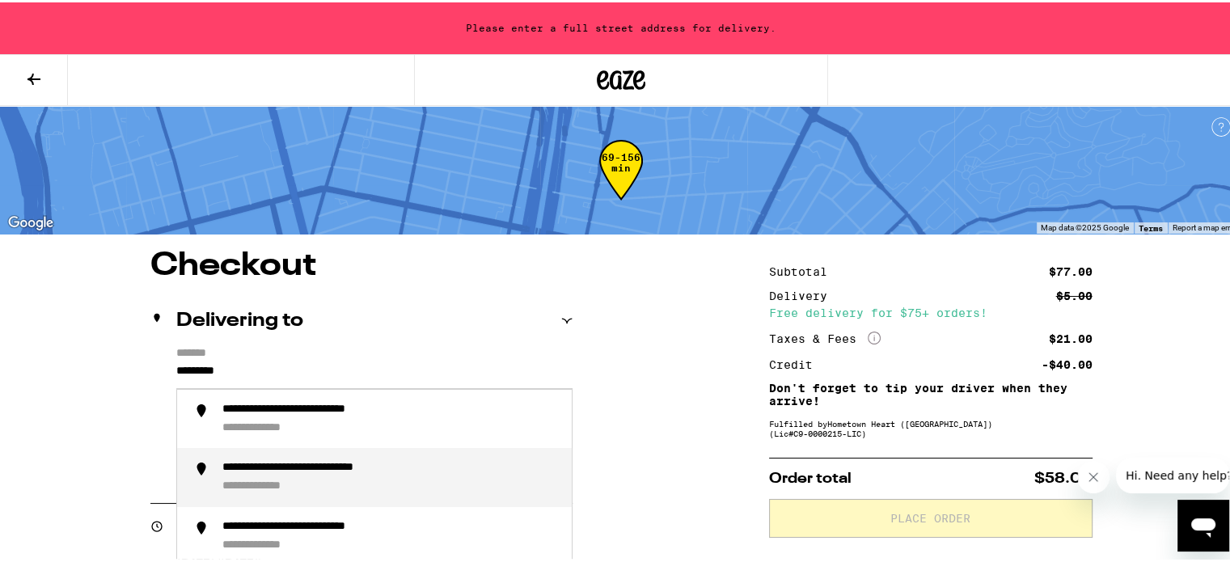
click at [315, 476] on div "**********" at bounding box center [390, 474] width 336 height 33
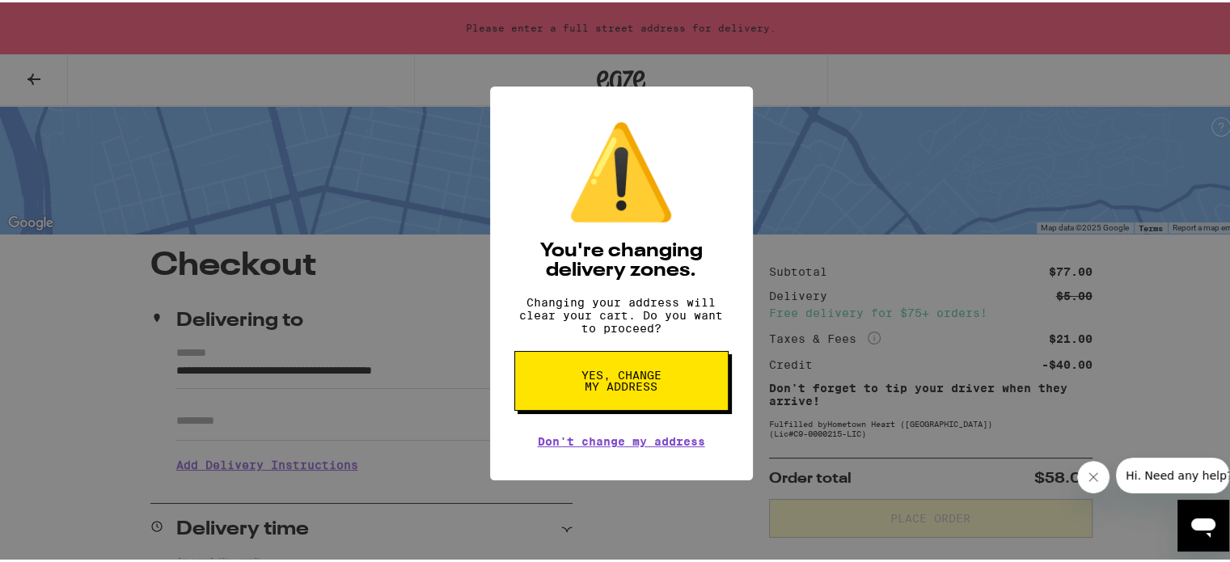
click at [584, 390] on span "Yes, change my address" at bounding box center [621, 378] width 83 height 23
type input "**********"
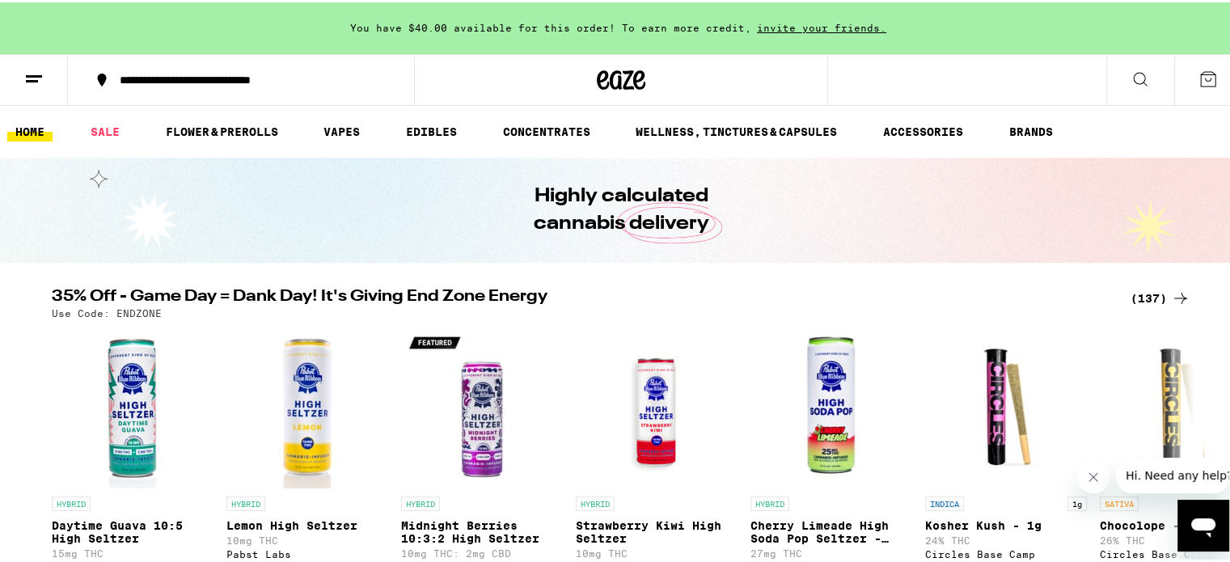
click at [1198, 74] on icon at bounding box center [1207, 76] width 19 height 19
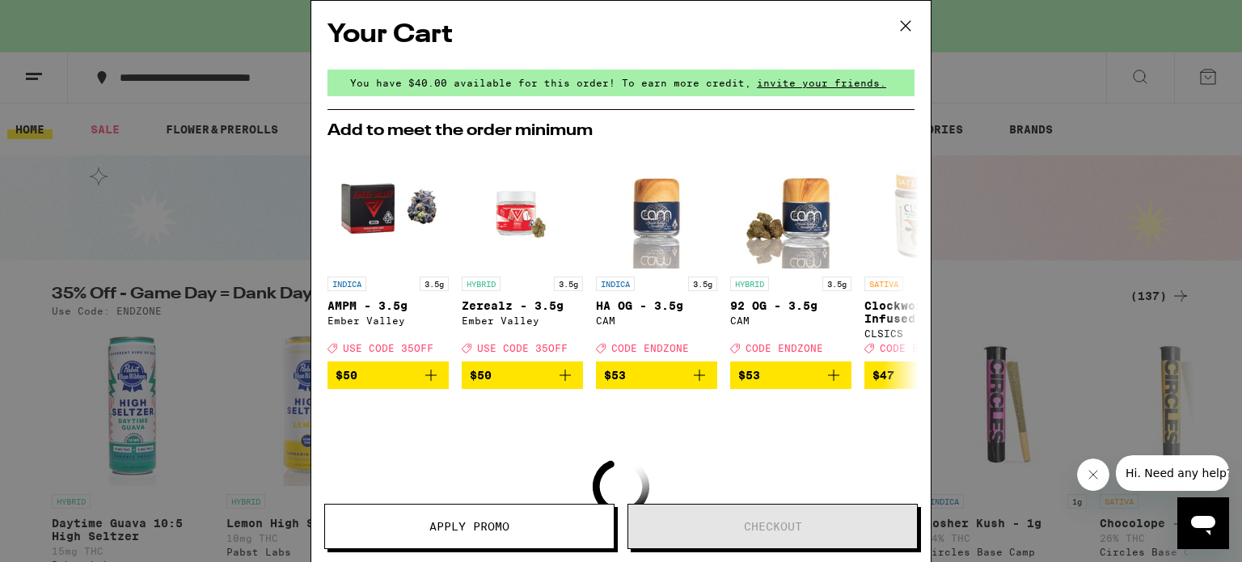
click at [911, 15] on icon at bounding box center [905, 26] width 24 height 24
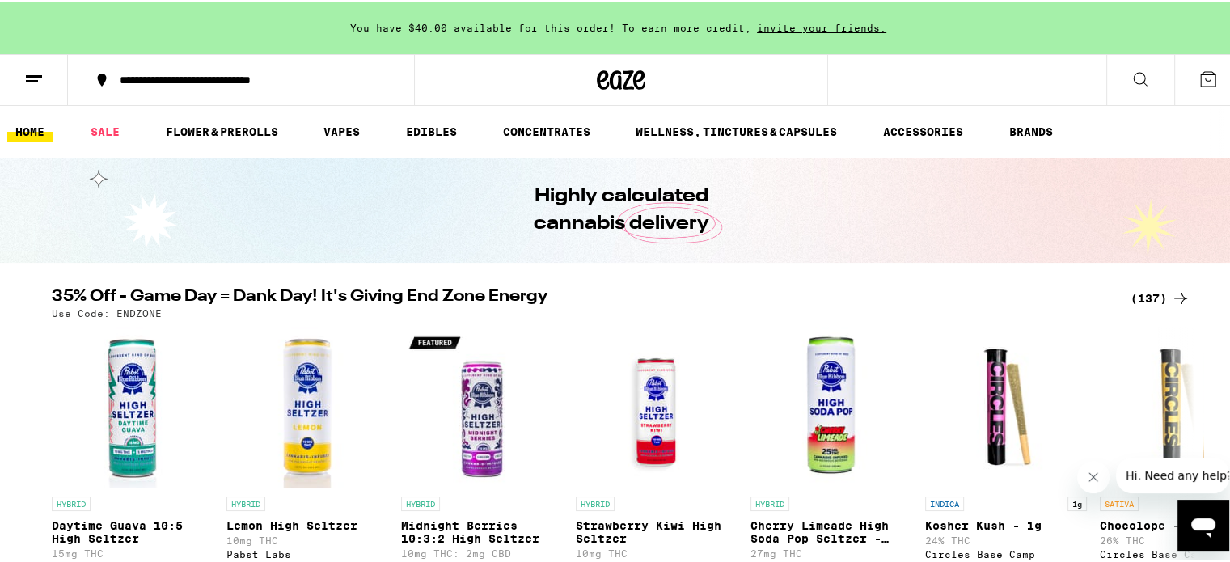
click at [1130, 83] on icon at bounding box center [1139, 76] width 19 height 19
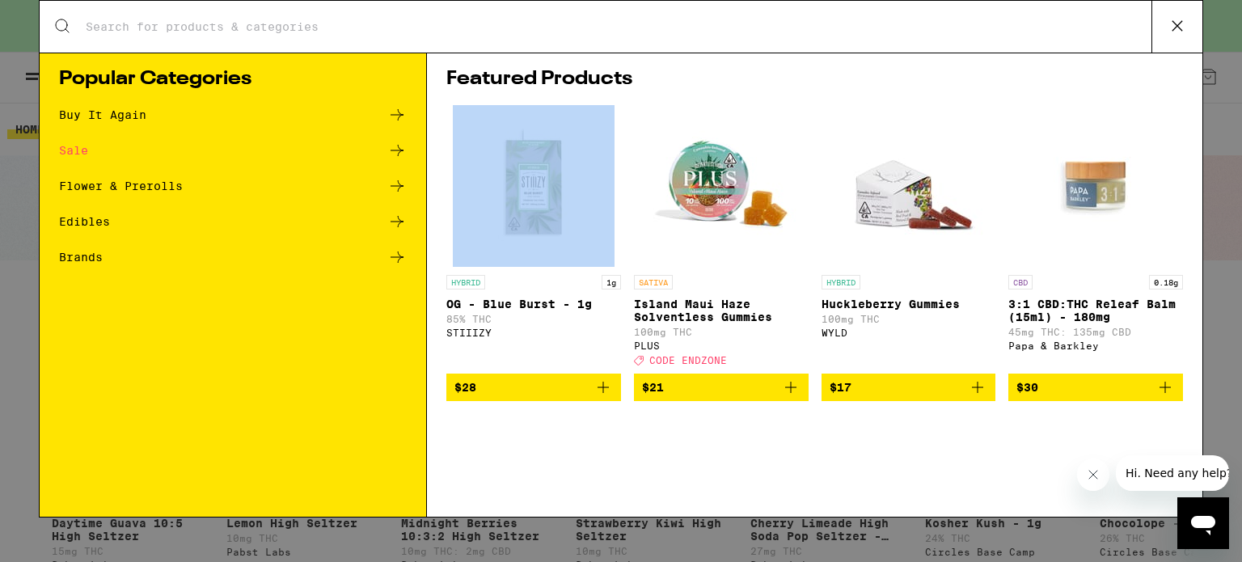
click at [1129, 83] on div "Search for Products Popular Categories Buy It Again Sale Flower & Prerolls Edib…" at bounding box center [621, 281] width 1242 height 562
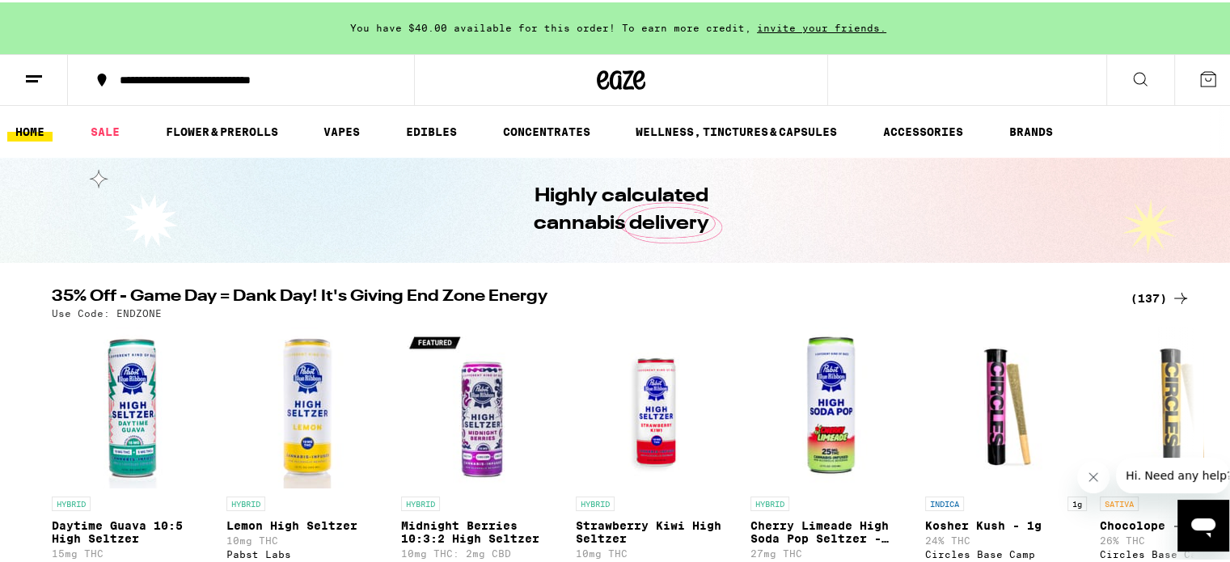
click at [1130, 78] on icon at bounding box center [1139, 76] width 19 height 19
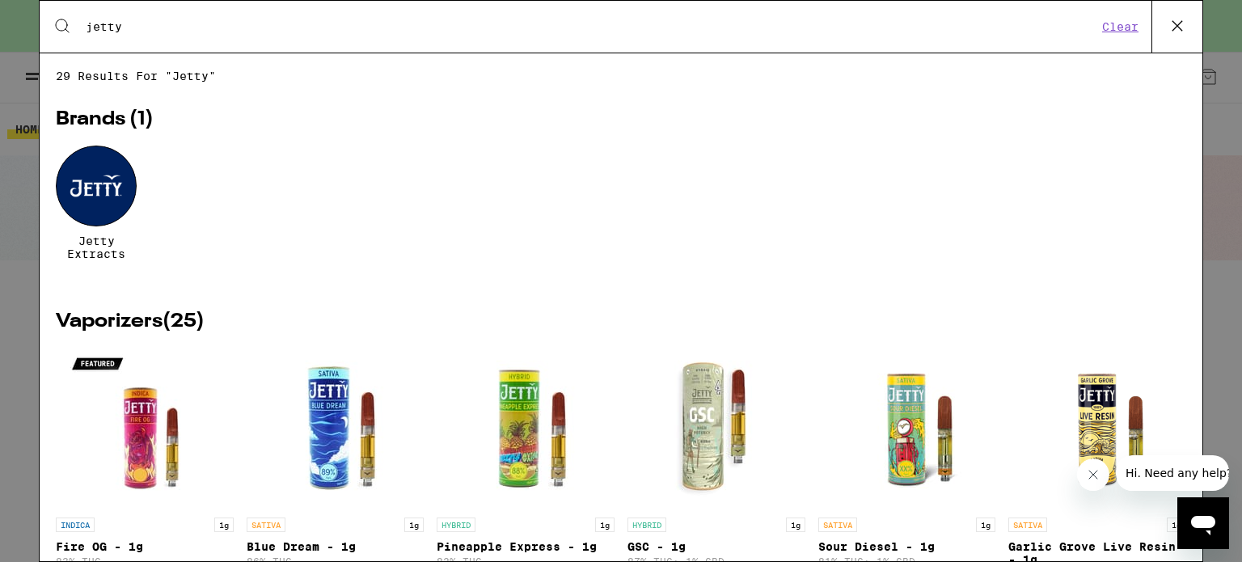
scroll to position [313, 0]
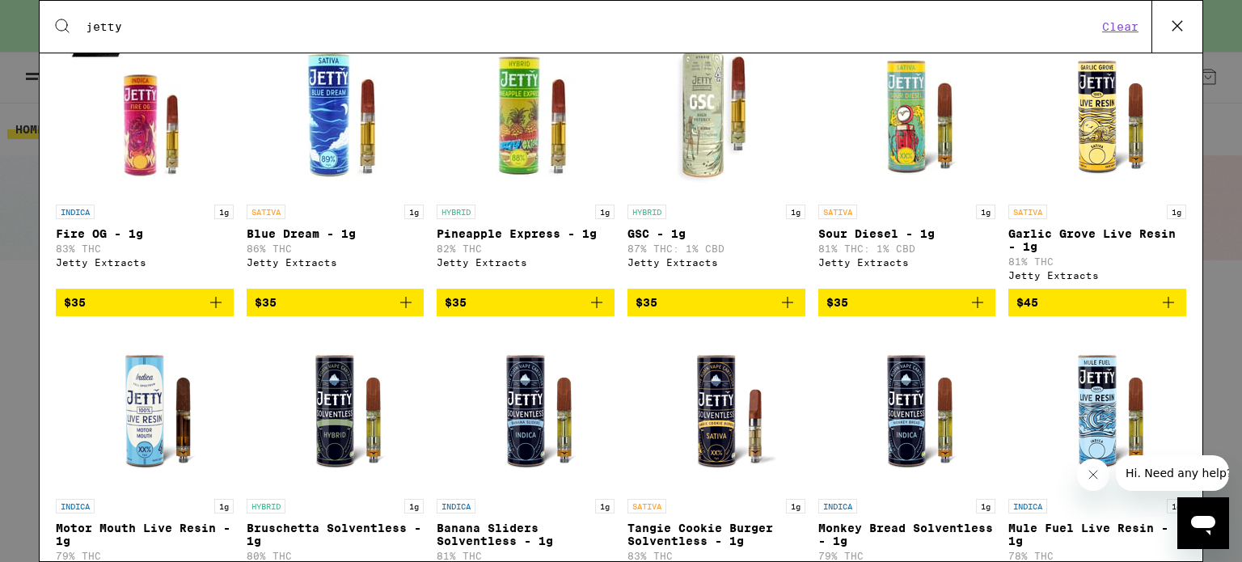
type input "jetty"
click at [400, 308] on icon "Add to bag" at bounding box center [405, 302] width 11 height 11
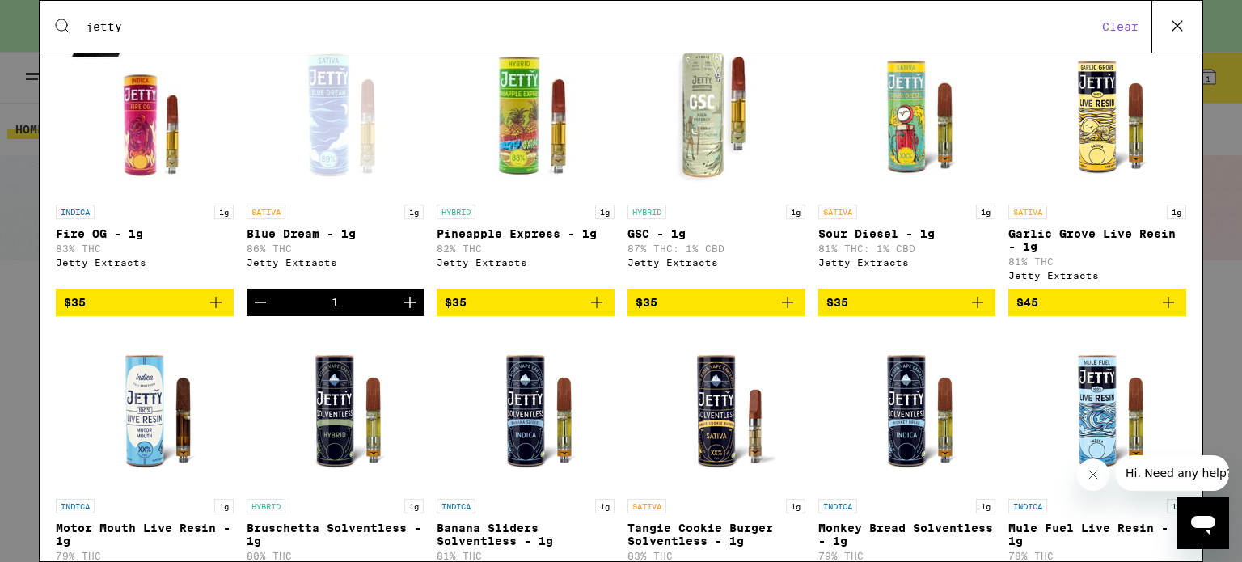
click at [400, 312] on icon "Increment" at bounding box center [409, 302] width 19 height 19
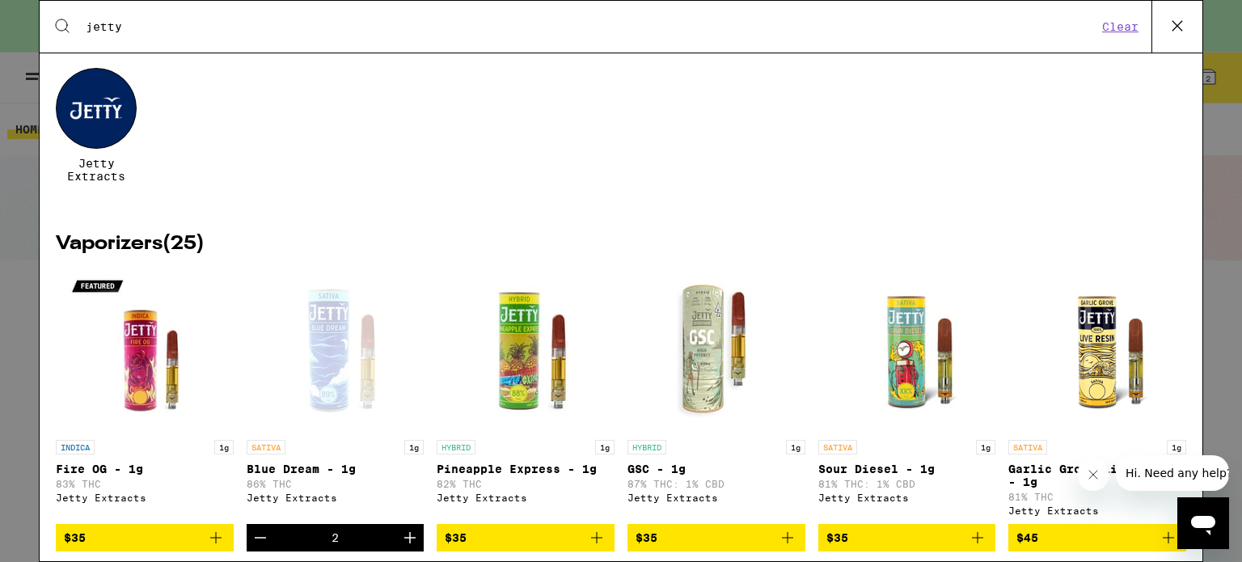
scroll to position [0, 0]
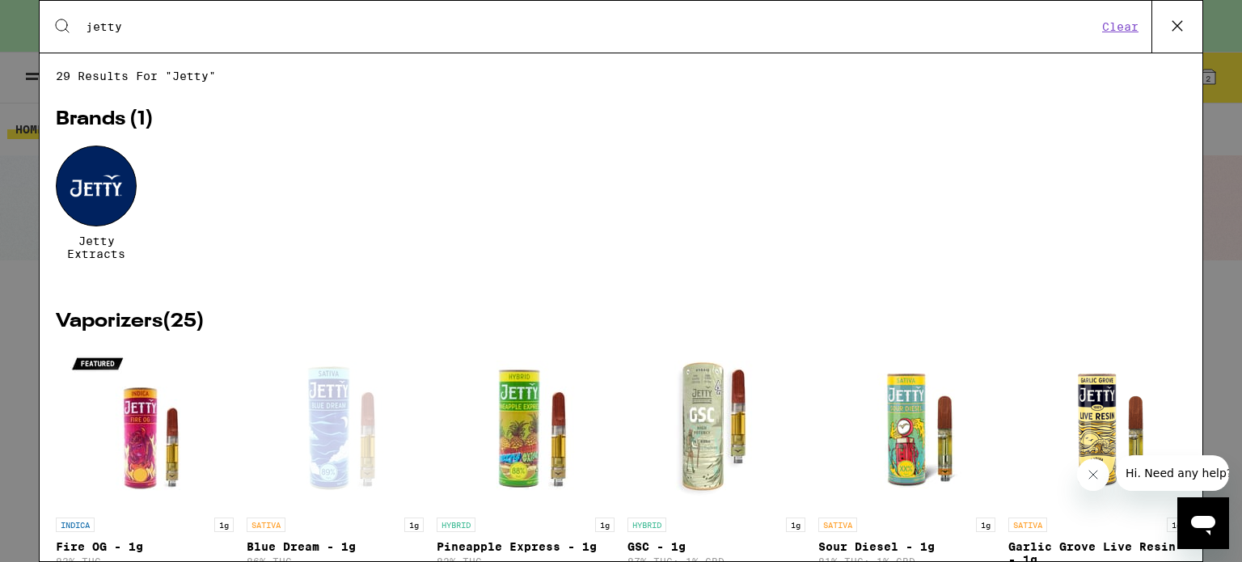
click at [1184, 18] on icon at bounding box center [1177, 26] width 24 height 24
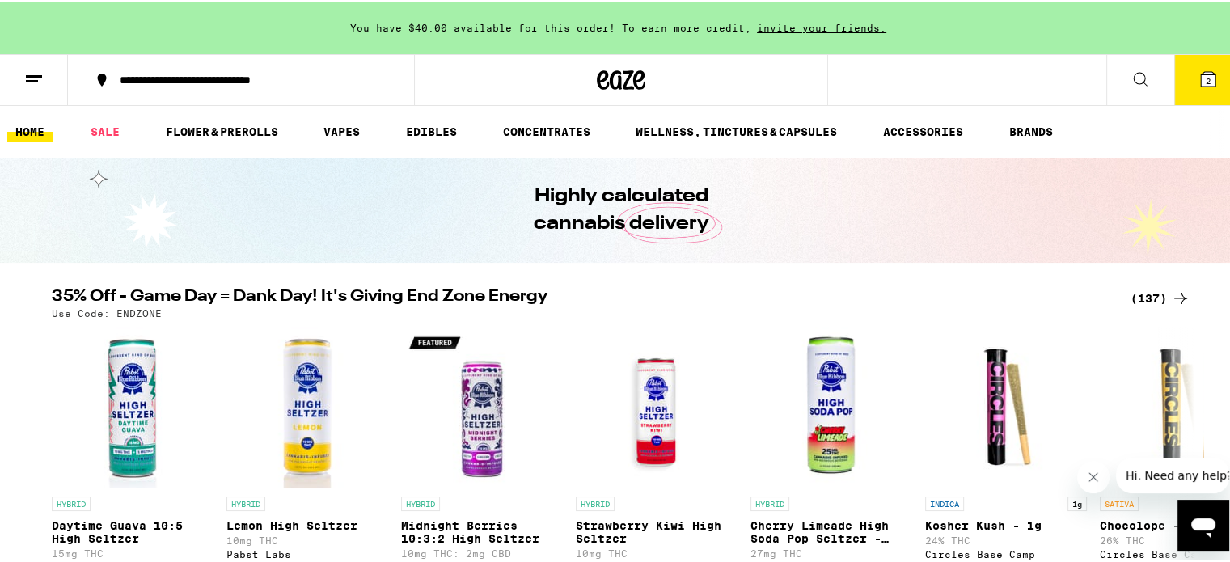
click at [1130, 70] on icon at bounding box center [1139, 76] width 19 height 19
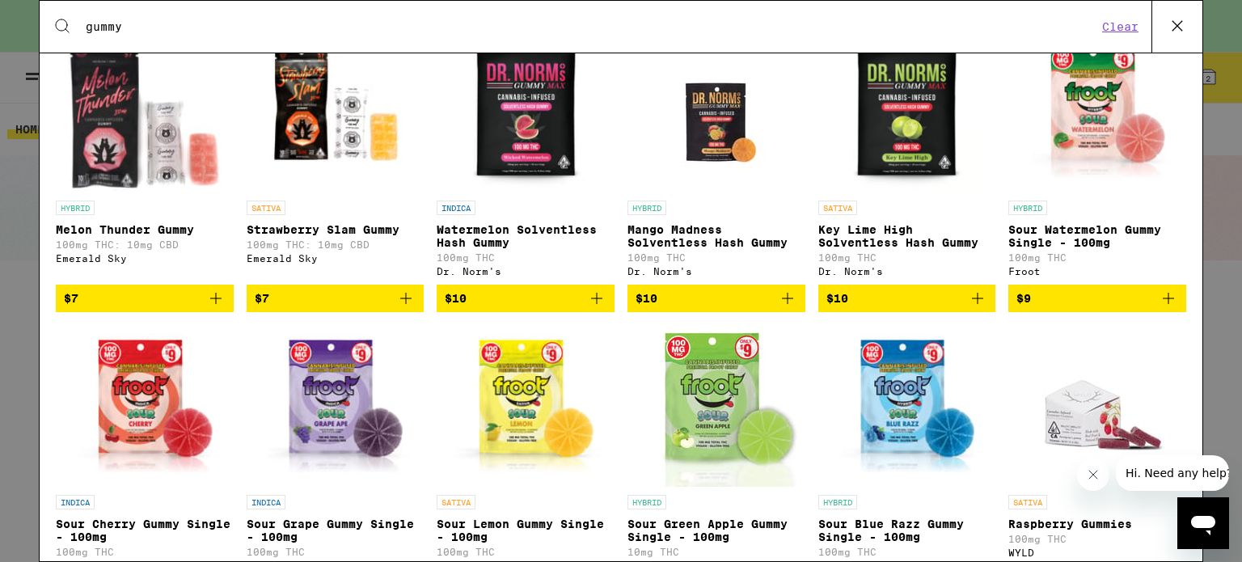
scroll to position [301, 0]
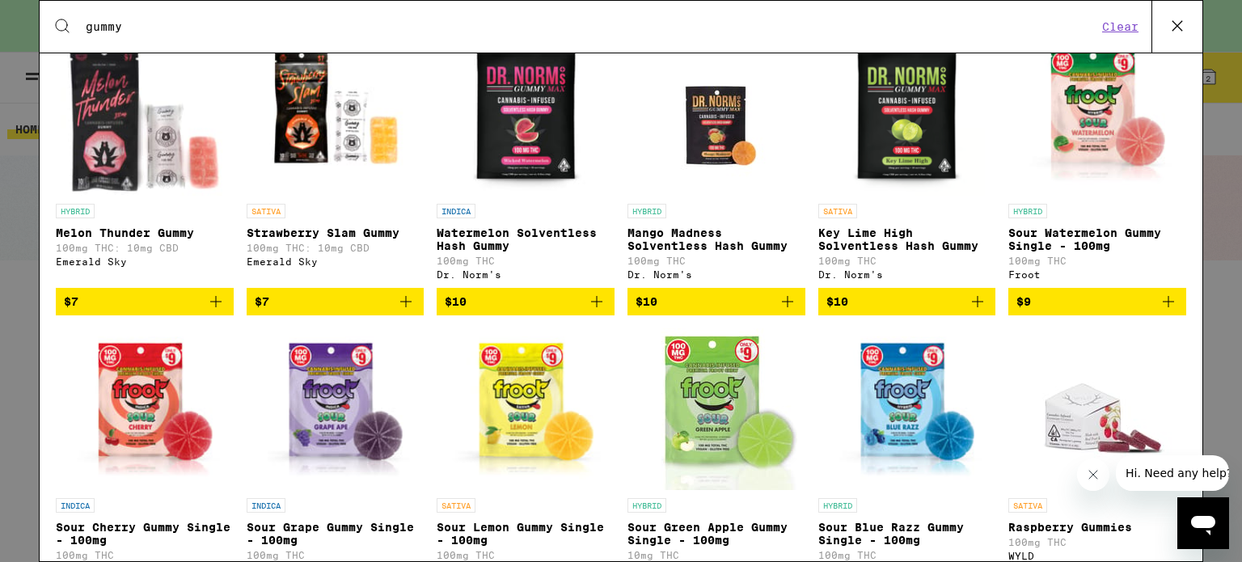
type input "gummy"
click at [217, 304] on icon "Add to bag" at bounding box center [215, 301] width 19 height 19
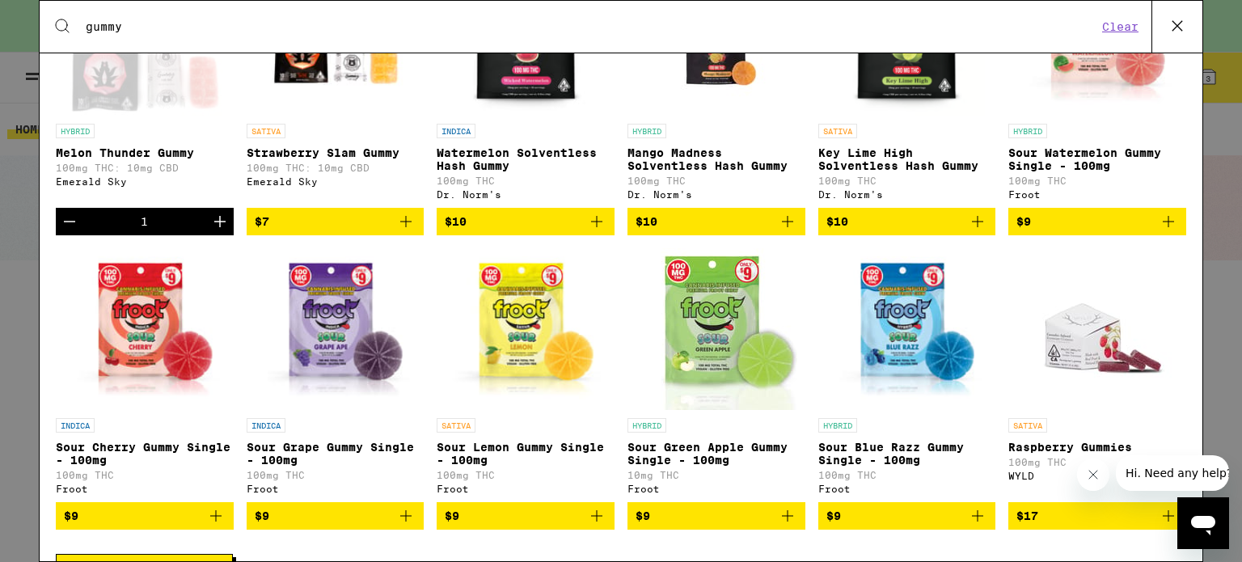
scroll to position [382, 0]
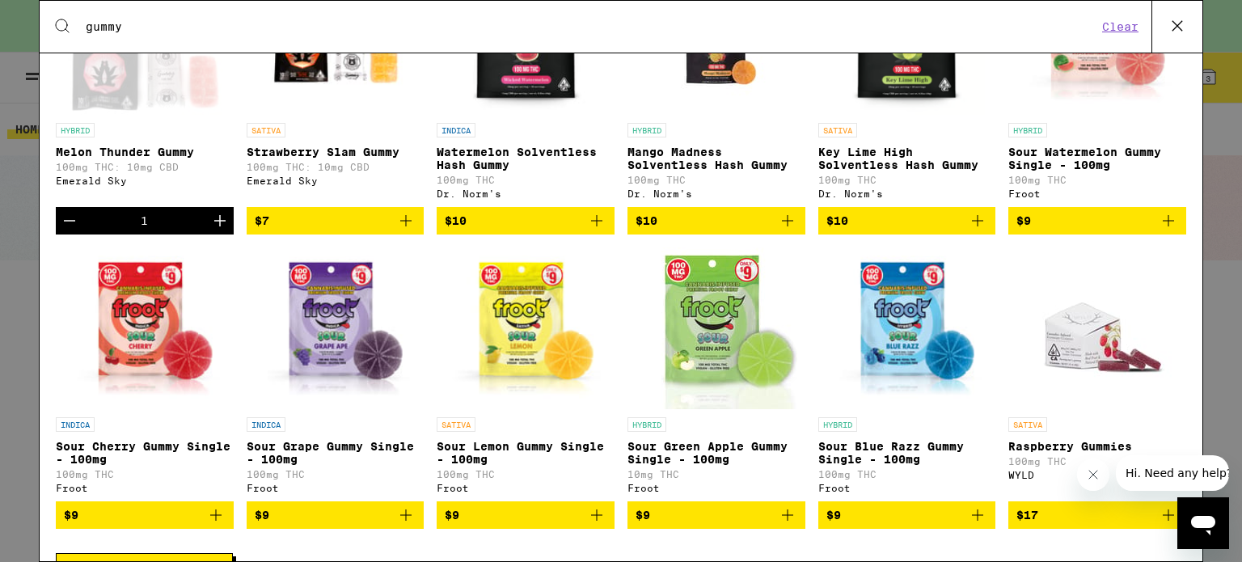
click at [592, 525] on icon "Add to bag" at bounding box center [596, 514] width 19 height 19
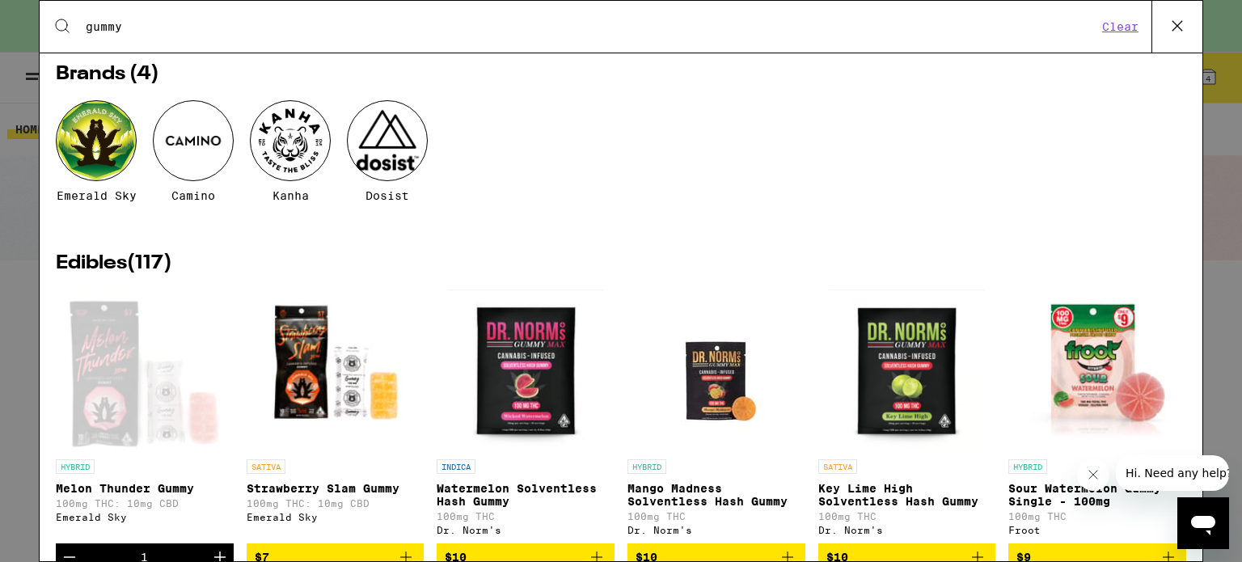
scroll to position [0, 0]
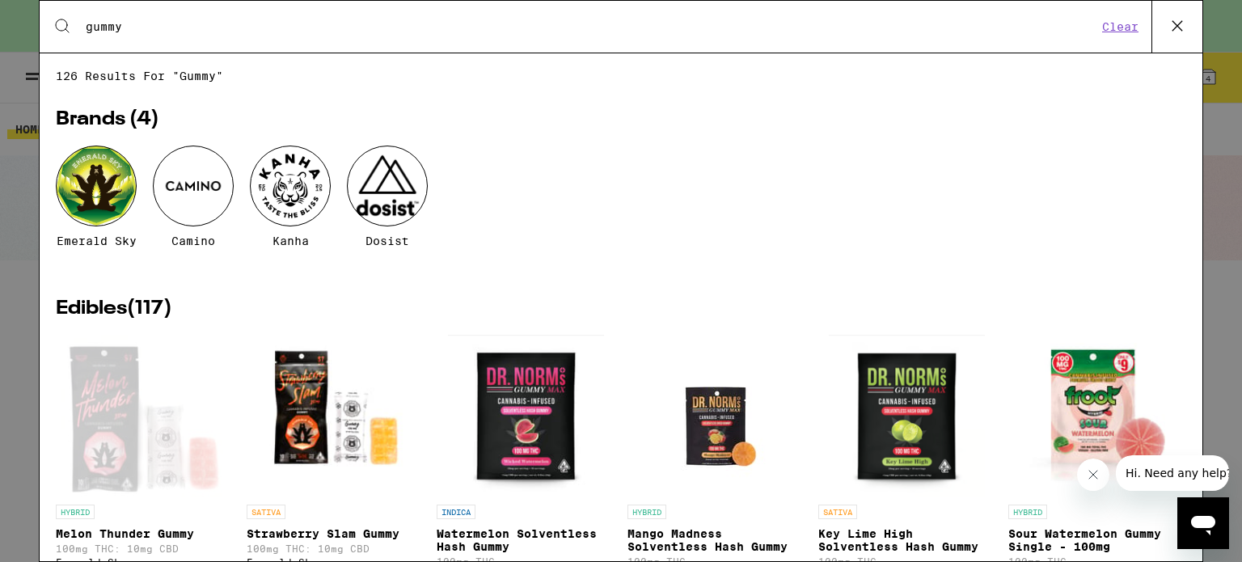
click at [1176, 23] on icon at bounding box center [1177, 26] width 10 height 10
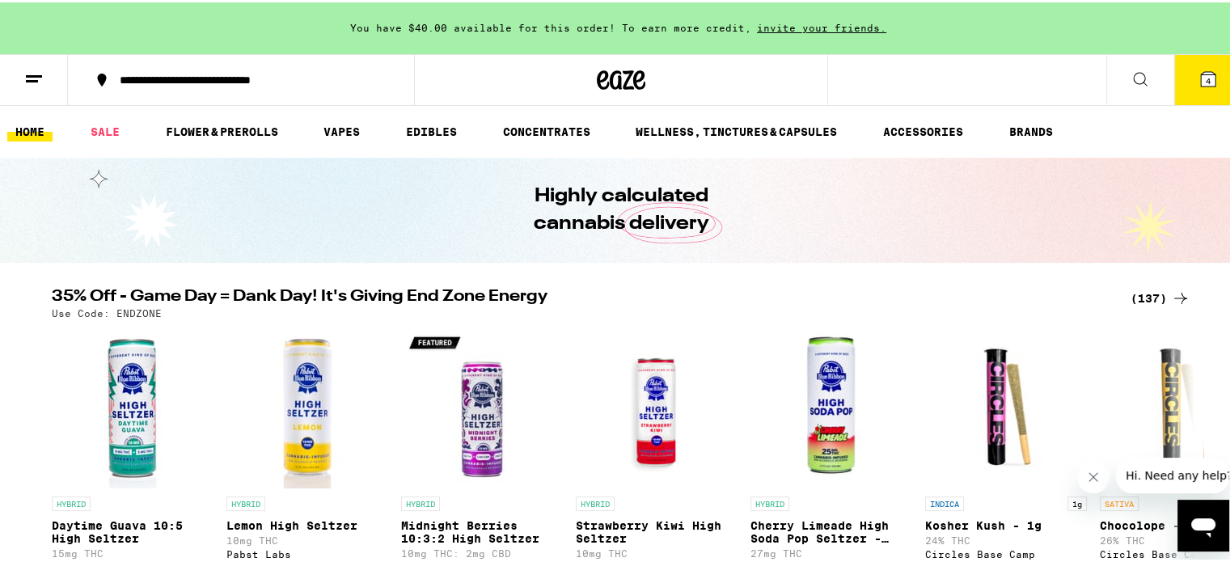
click at [1201, 74] on icon at bounding box center [1208, 77] width 15 height 15
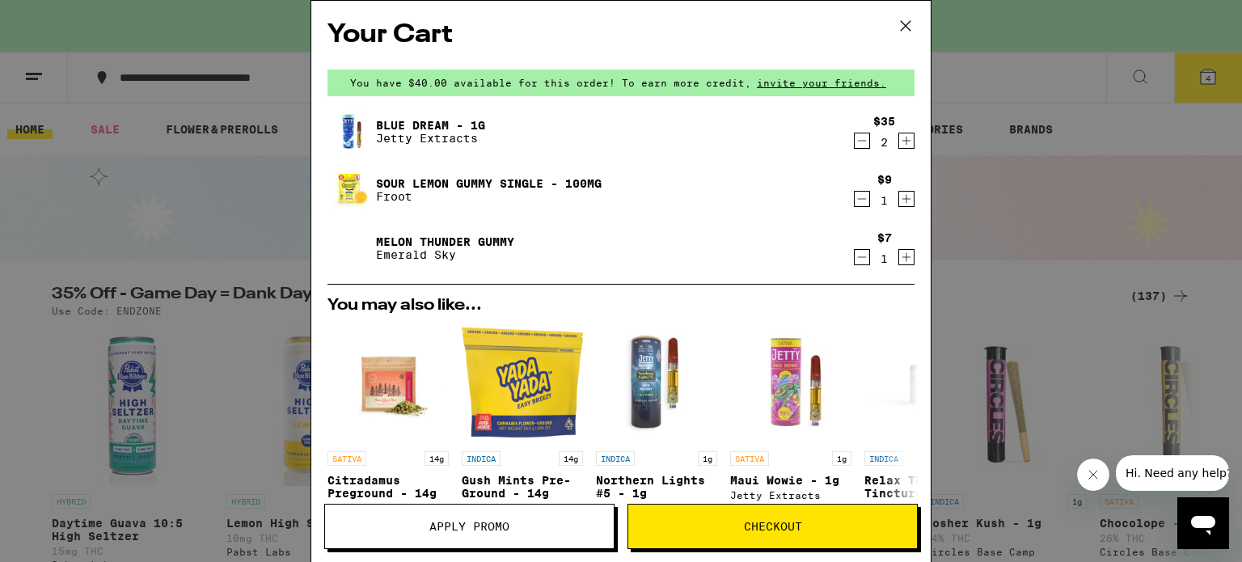
click at [691, 526] on span "Checkout" at bounding box center [772, 526] width 289 height 11
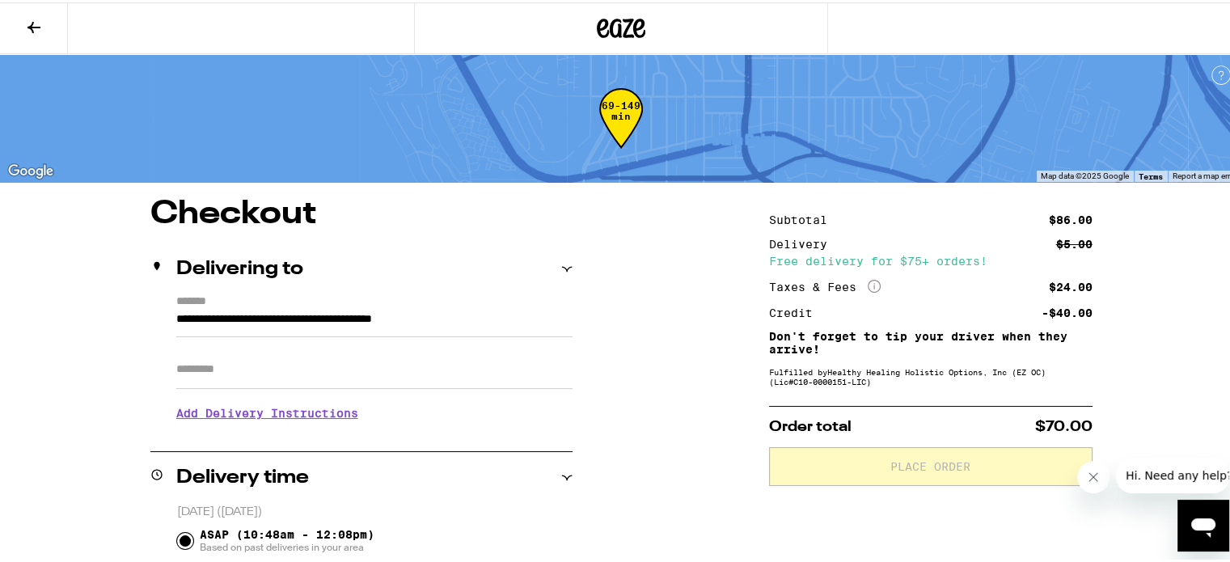
click at [457, 361] on input "Apt/Suite" at bounding box center [374, 367] width 396 height 39
type input "*"
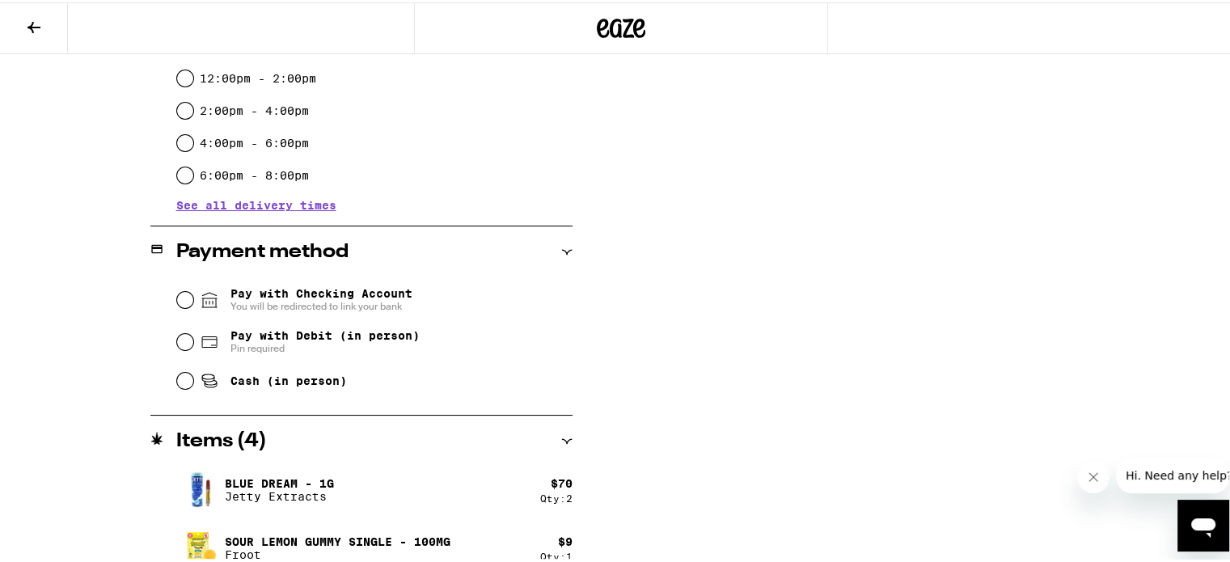
scroll to position [521, 0]
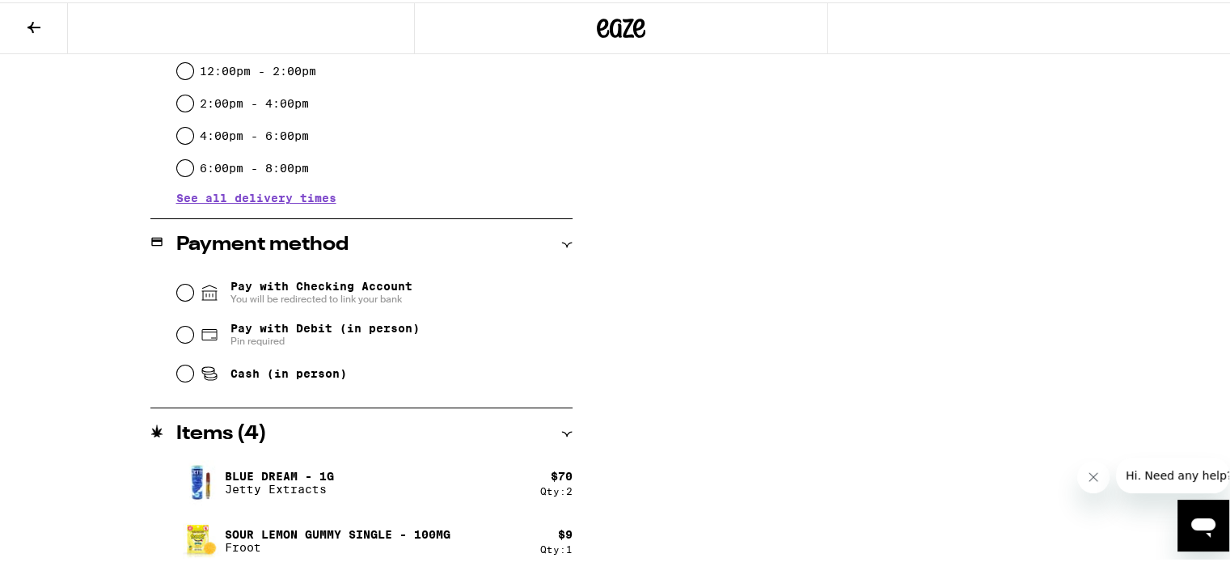
type input "*"
click at [177, 336] on input "Pay with Debit (in person) Pin required" at bounding box center [185, 332] width 16 height 16
radio input "true"
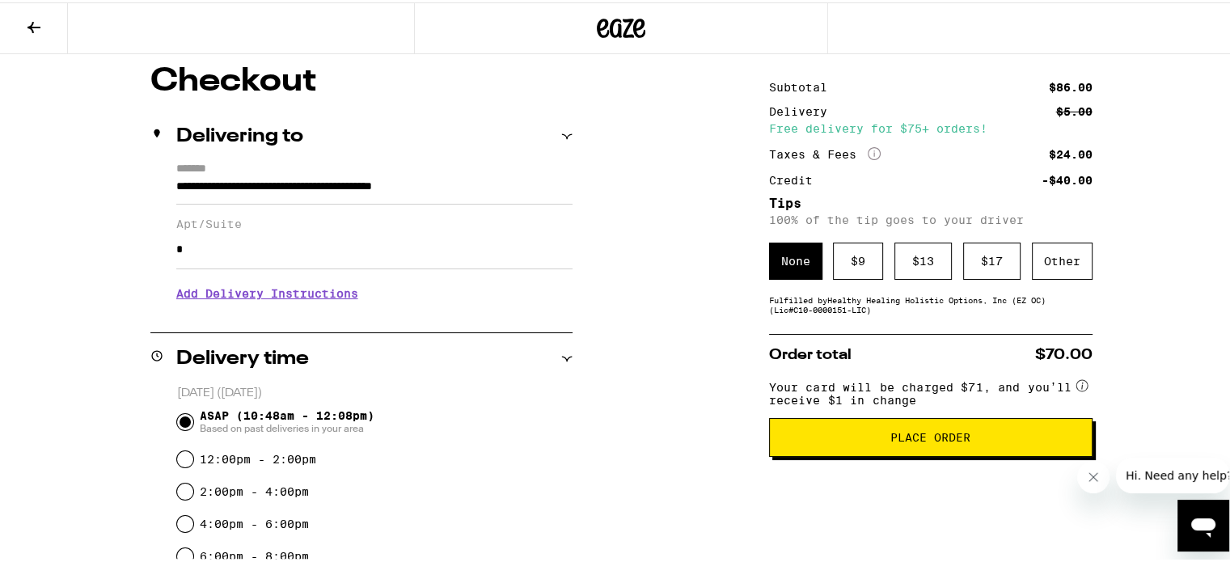
scroll to position [134, 0]
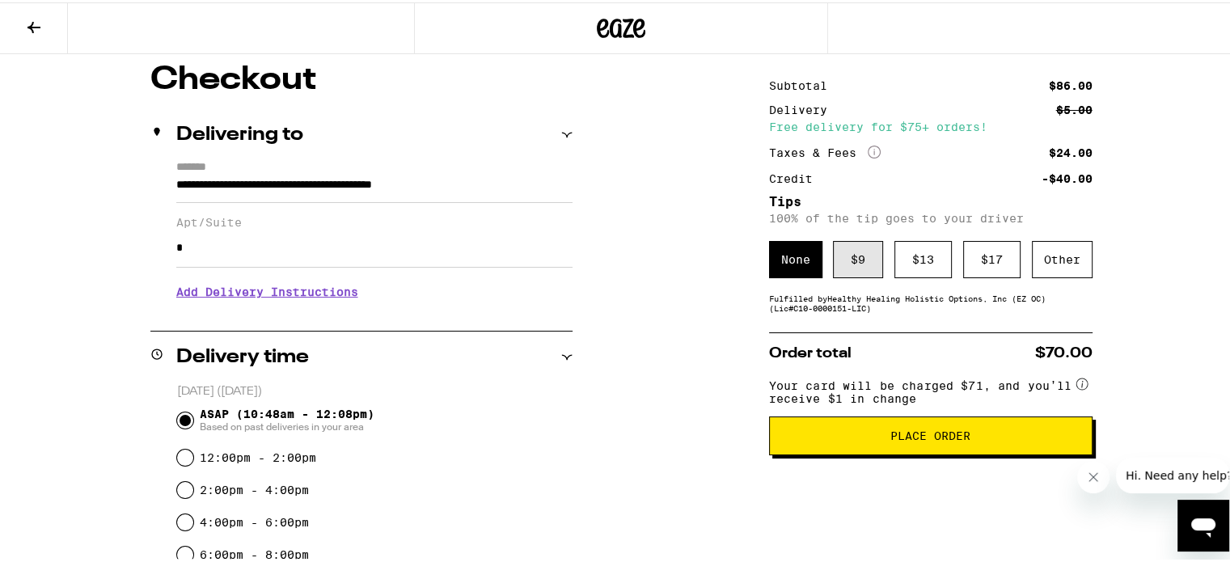
click at [862, 268] on div "$ 9" at bounding box center [858, 257] width 50 height 37
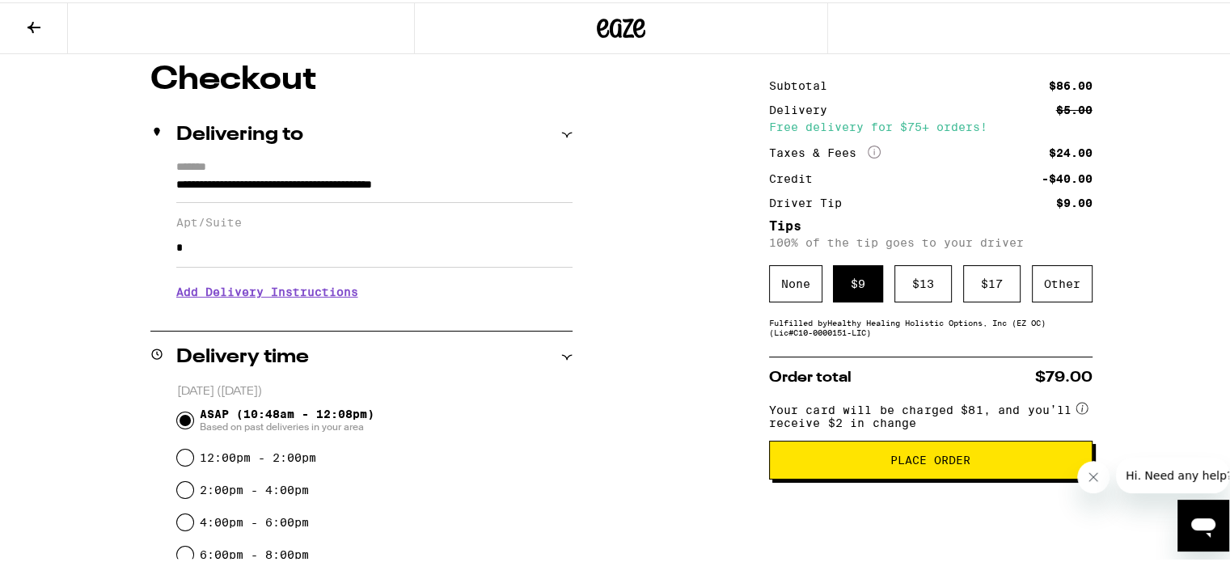
click at [854, 458] on span "Place Order" at bounding box center [931, 457] width 296 height 11
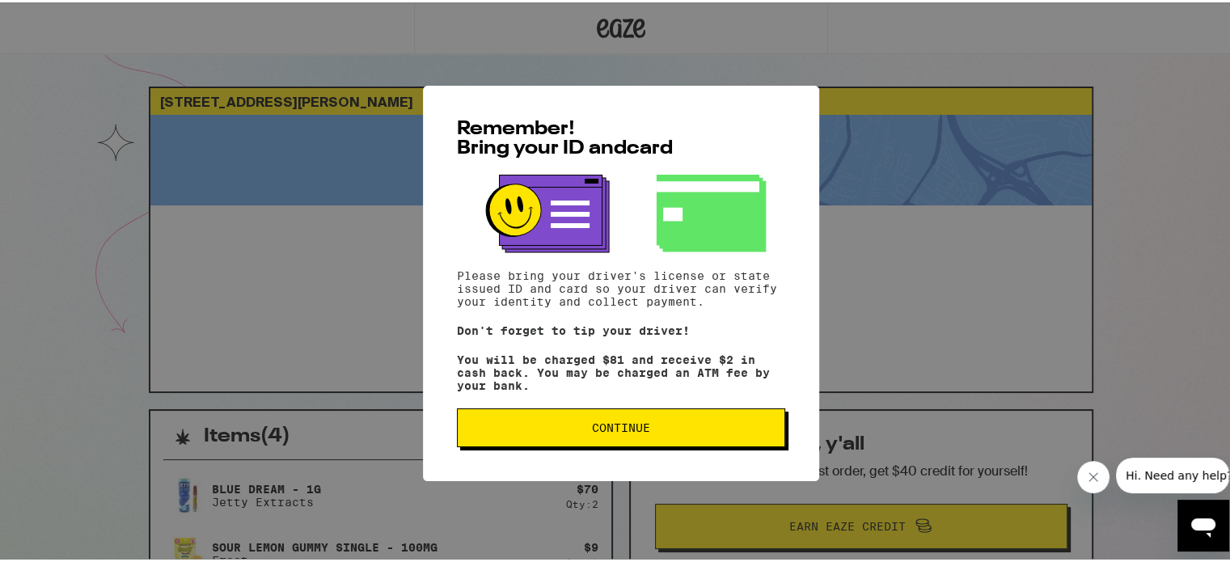
click at [698, 414] on button "Continue" at bounding box center [621, 425] width 328 height 39
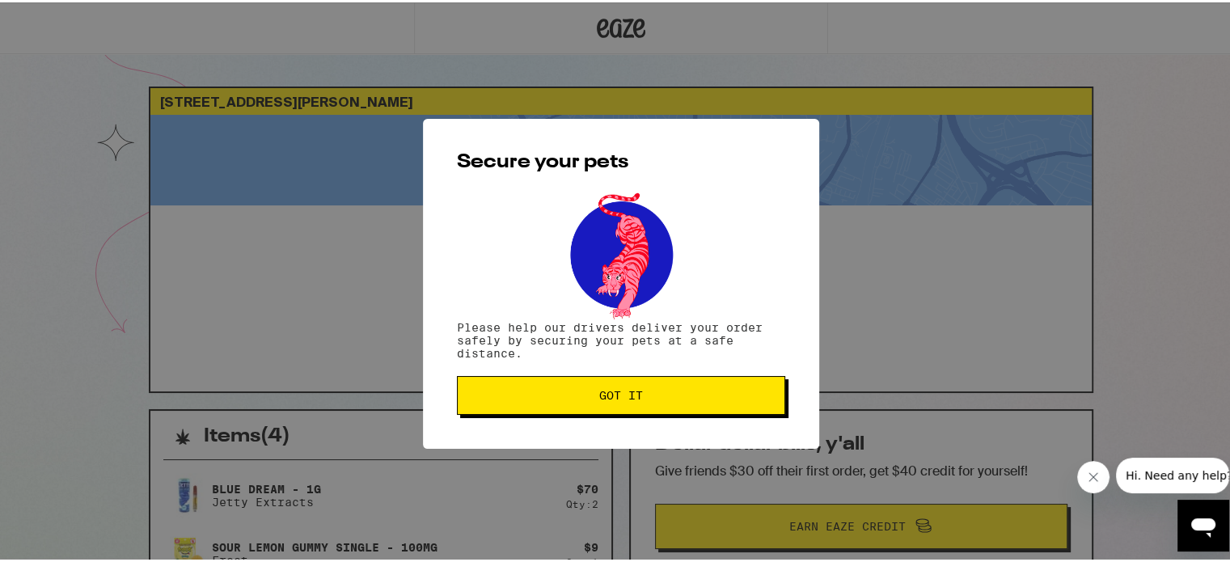
click at [653, 384] on button "Got it" at bounding box center [621, 393] width 328 height 39
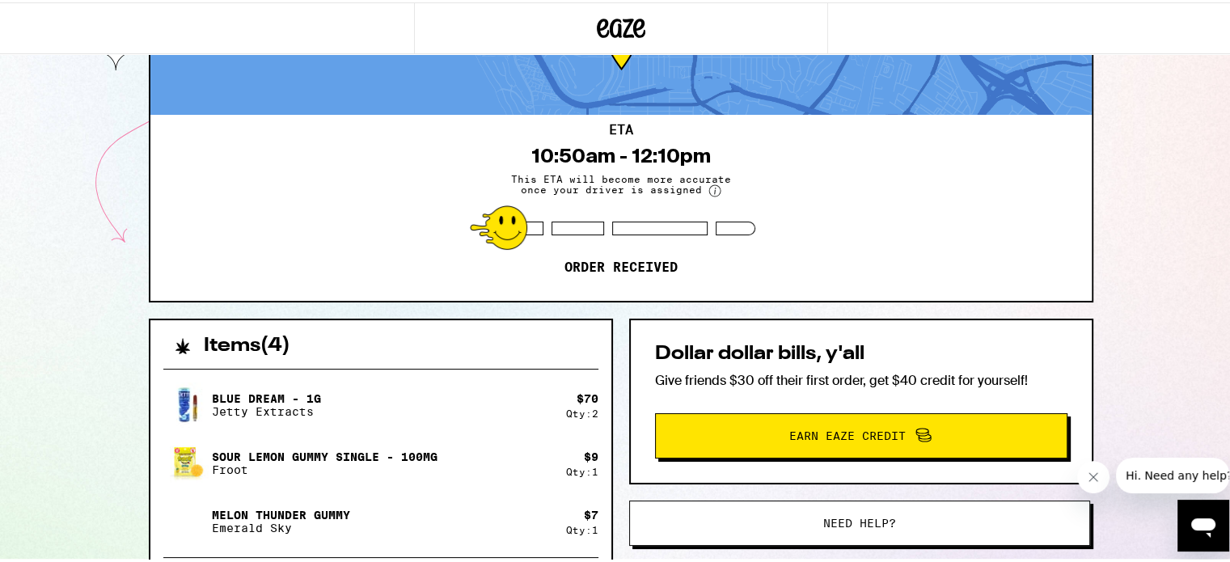
scroll to position [27, 0]
